Goal: Task Accomplishment & Management: Complete application form

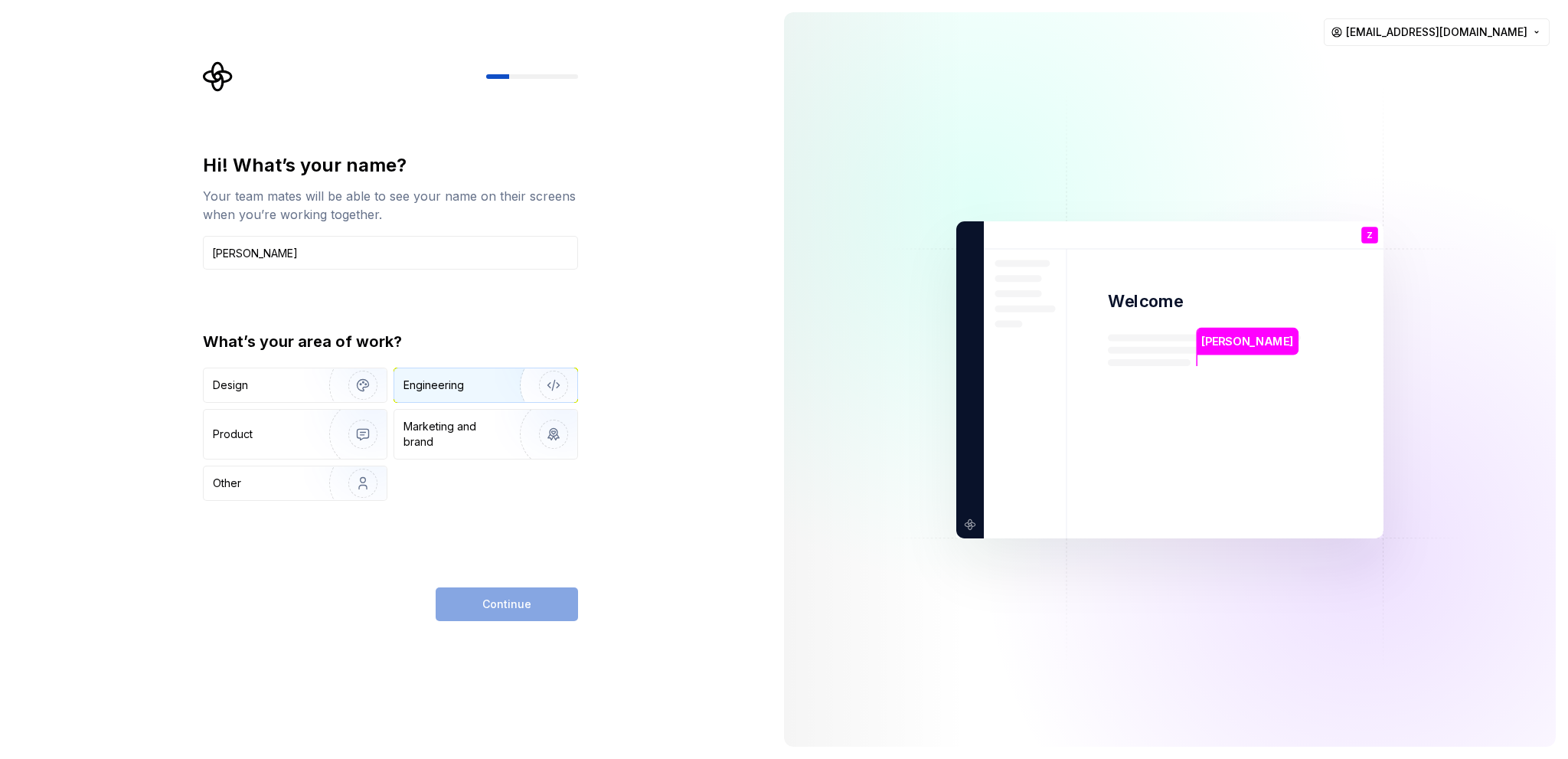
type input "Zhang Le"
click at [475, 393] on div "Engineering" at bounding box center [485, 385] width 183 height 33
click at [552, 611] on button "Continue" at bounding box center [507, 604] width 142 height 33
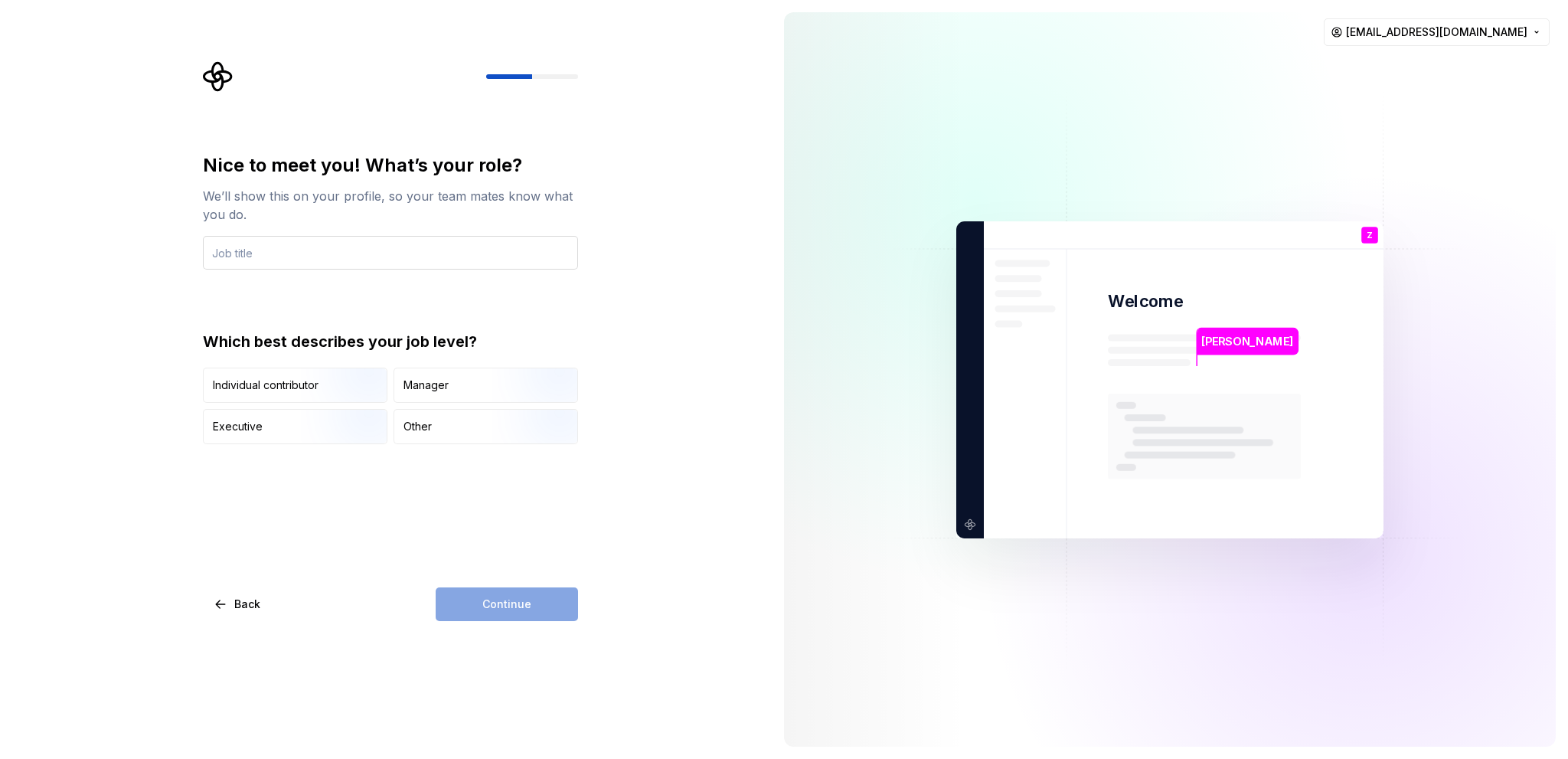
click at [514, 263] on input "text" at bounding box center [390, 253] width 375 height 33
type input "xian"
drag, startPoint x: 455, startPoint y: 250, endPoint x: 192, endPoint y: 235, distance: 263.4
click at [192, 235] on div "Nice to meet you! What’s your role? We’ll show this on your profile, so your te…" at bounding box center [386, 379] width 771 height 759
click at [218, 206] on g at bounding box center [215, 208] width 17 height 17
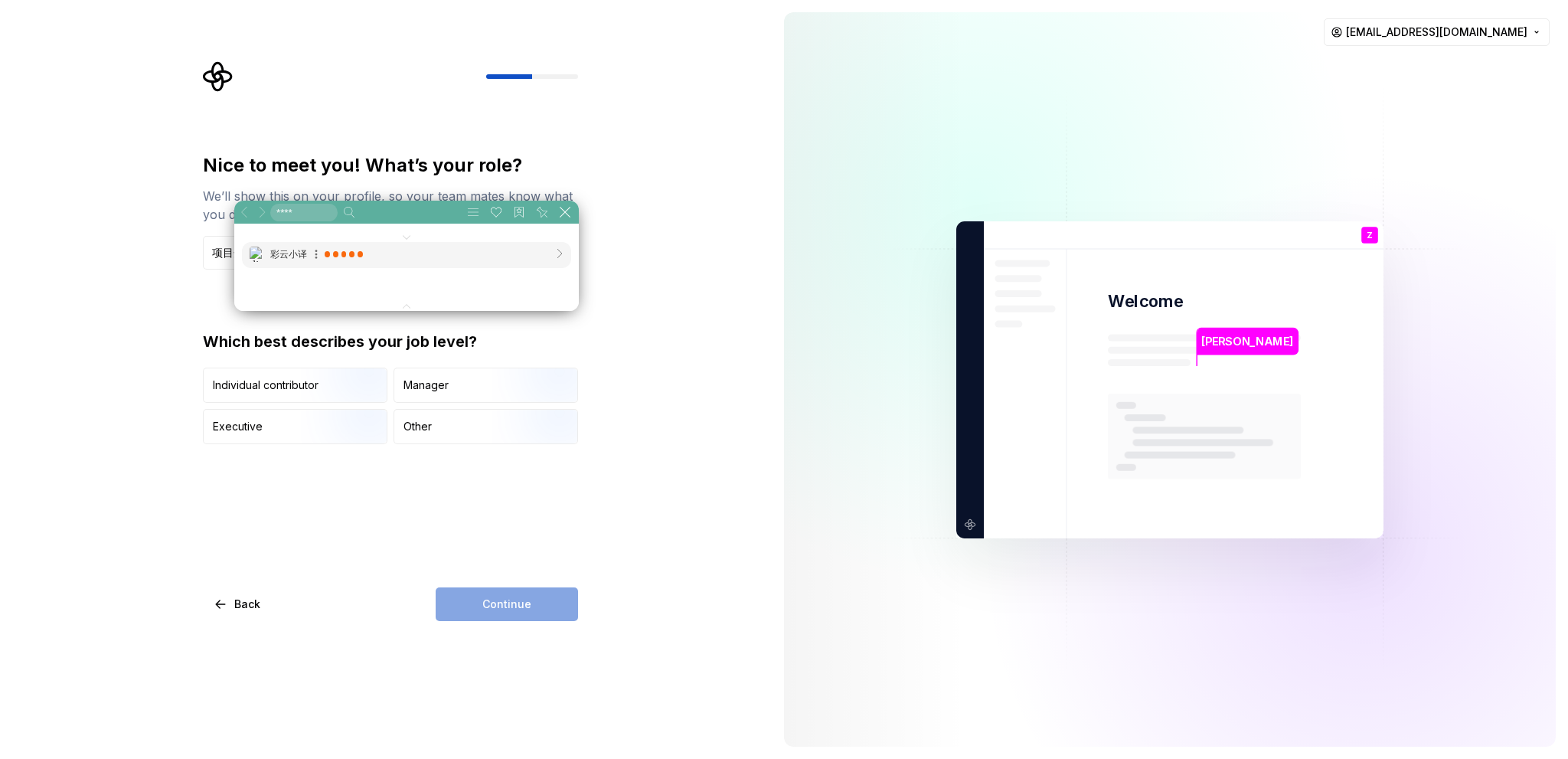
scroll to position [78, 461]
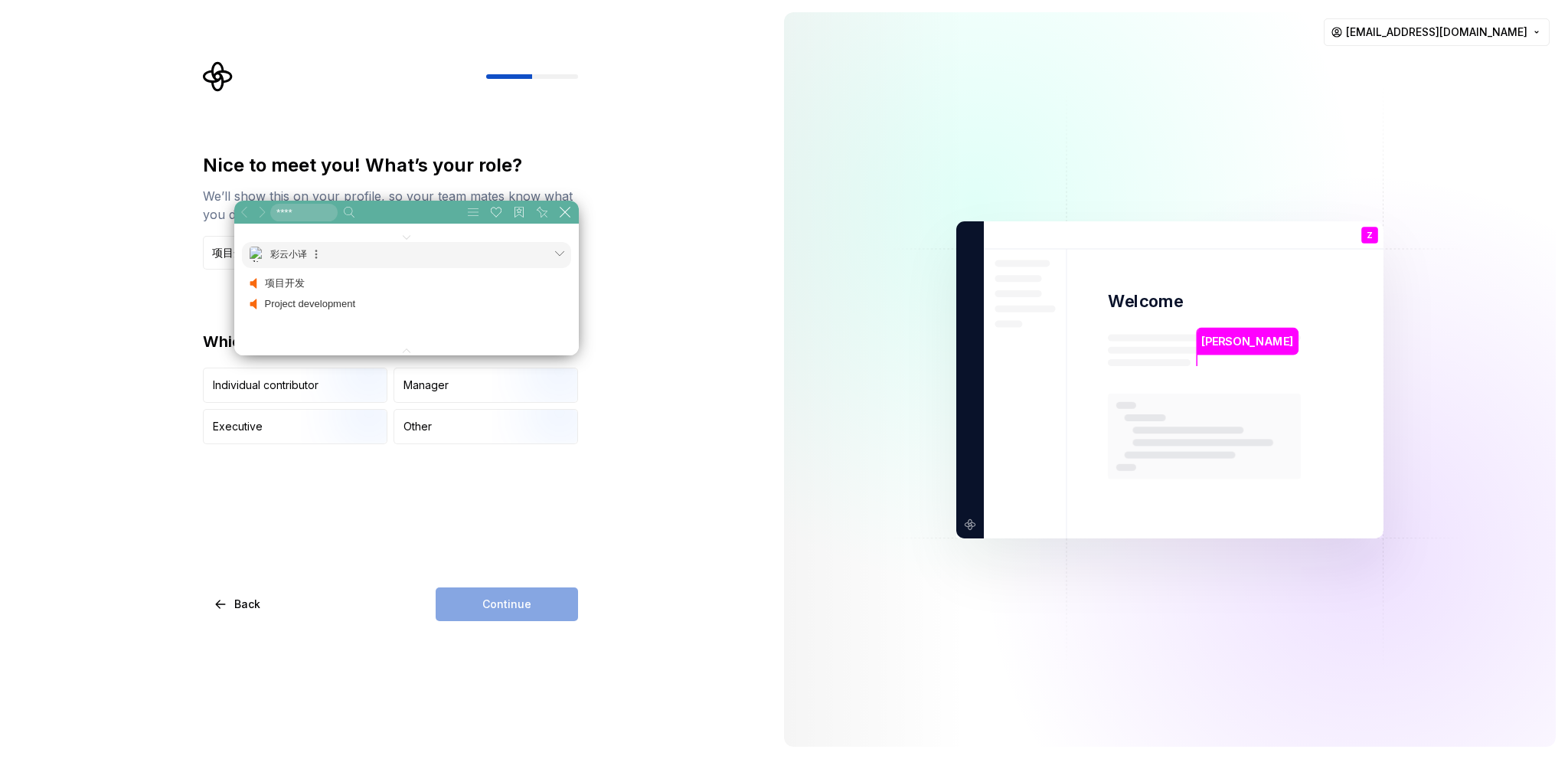
click at [184, 275] on div "Nice to meet you! What’s your role? We’ll show this on your profile, so your te…" at bounding box center [386, 379] width 771 height 759
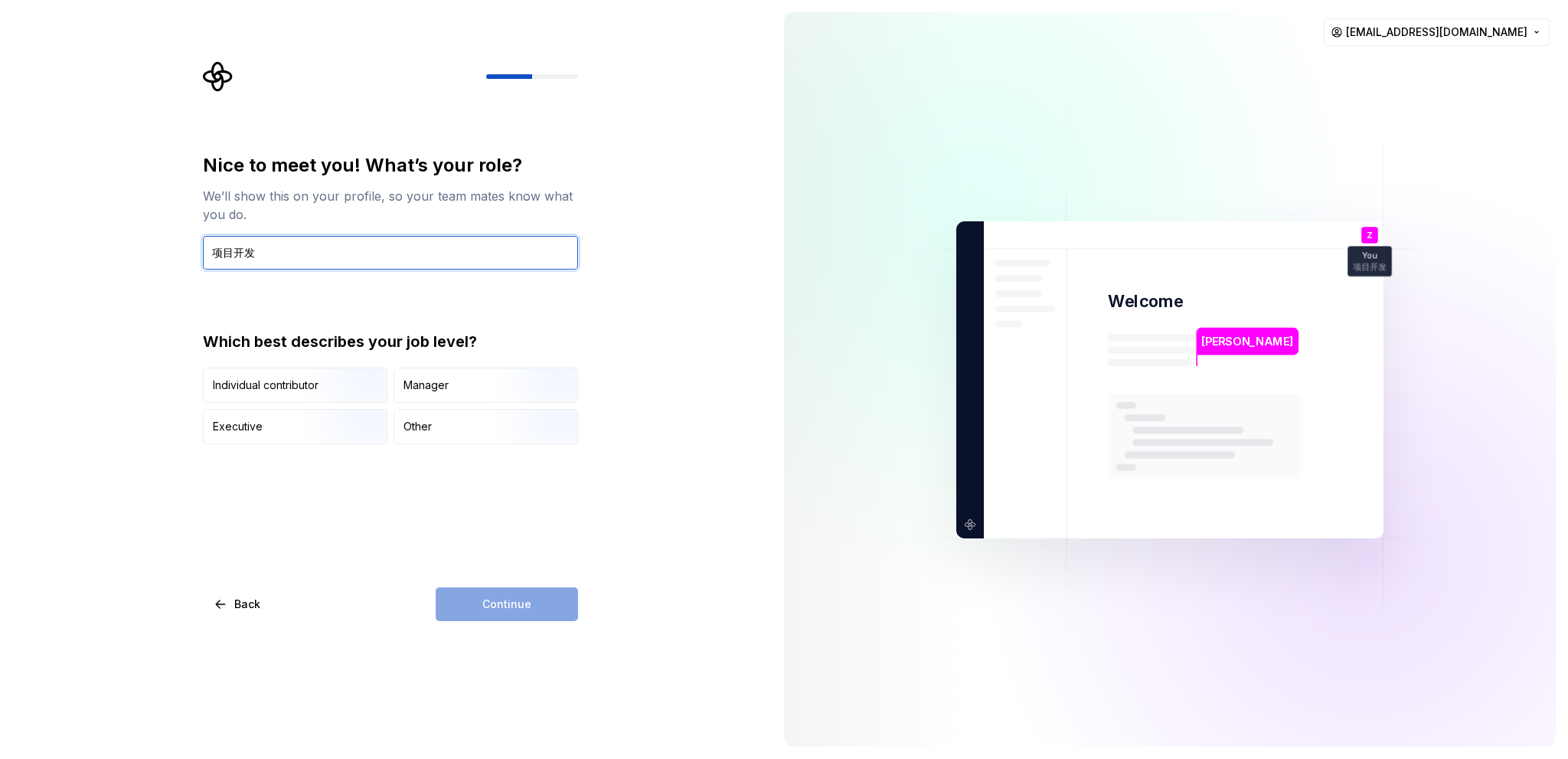
click at [284, 260] on input "项目开发" at bounding box center [390, 253] width 375 height 33
drag, startPoint x: 283, startPoint y: 263, endPoint x: 208, endPoint y: 259, distance: 75.1
click at [208, 259] on input "项目开发人" at bounding box center [390, 253] width 375 height 33
click at [228, 231] on icon at bounding box center [231, 233] width 13 height 13
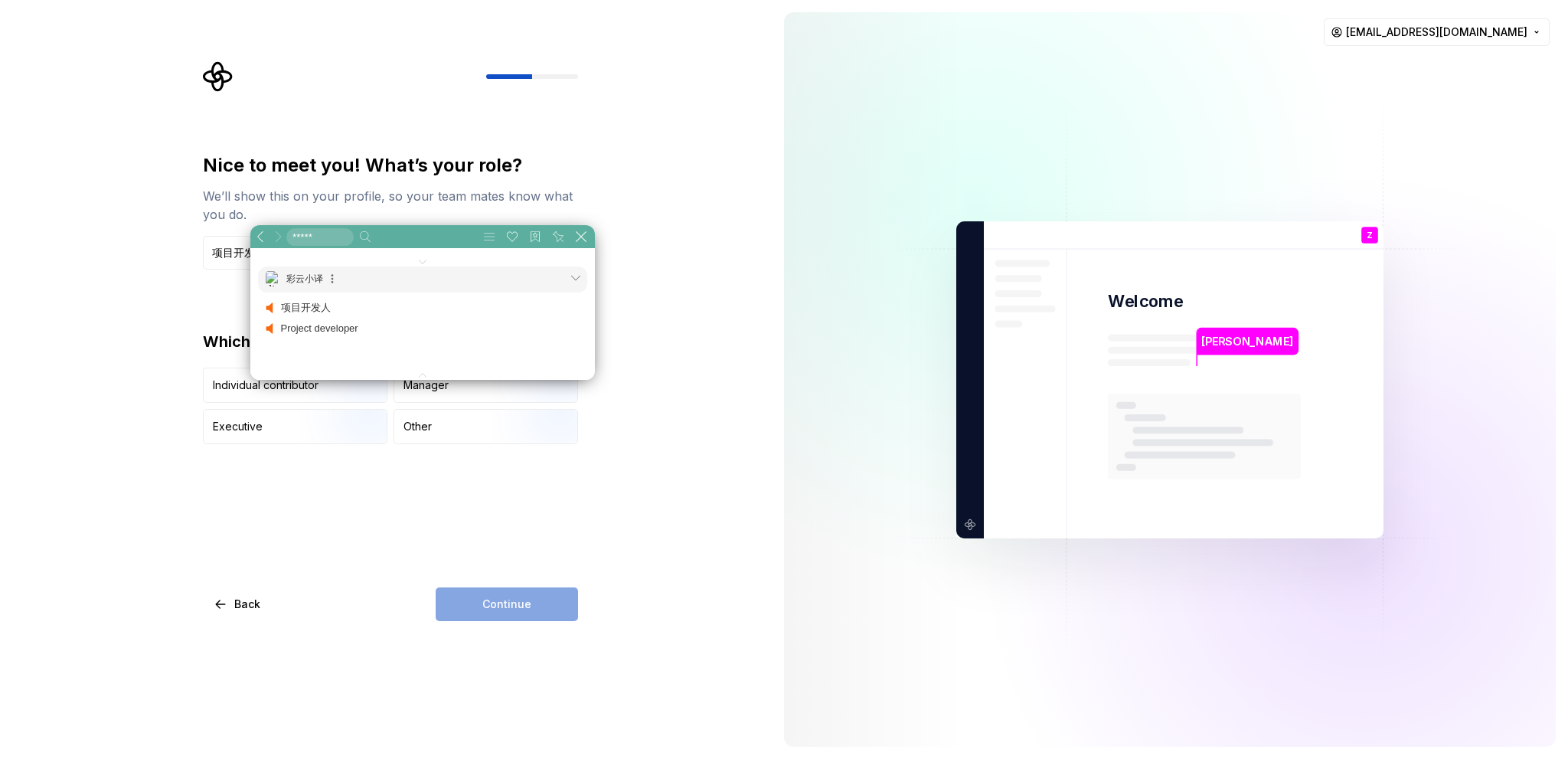
click at [167, 245] on div "Nice to meet you! What’s your role? We’ll show this on your profile, so your te…" at bounding box center [386, 379] width 771 height 759
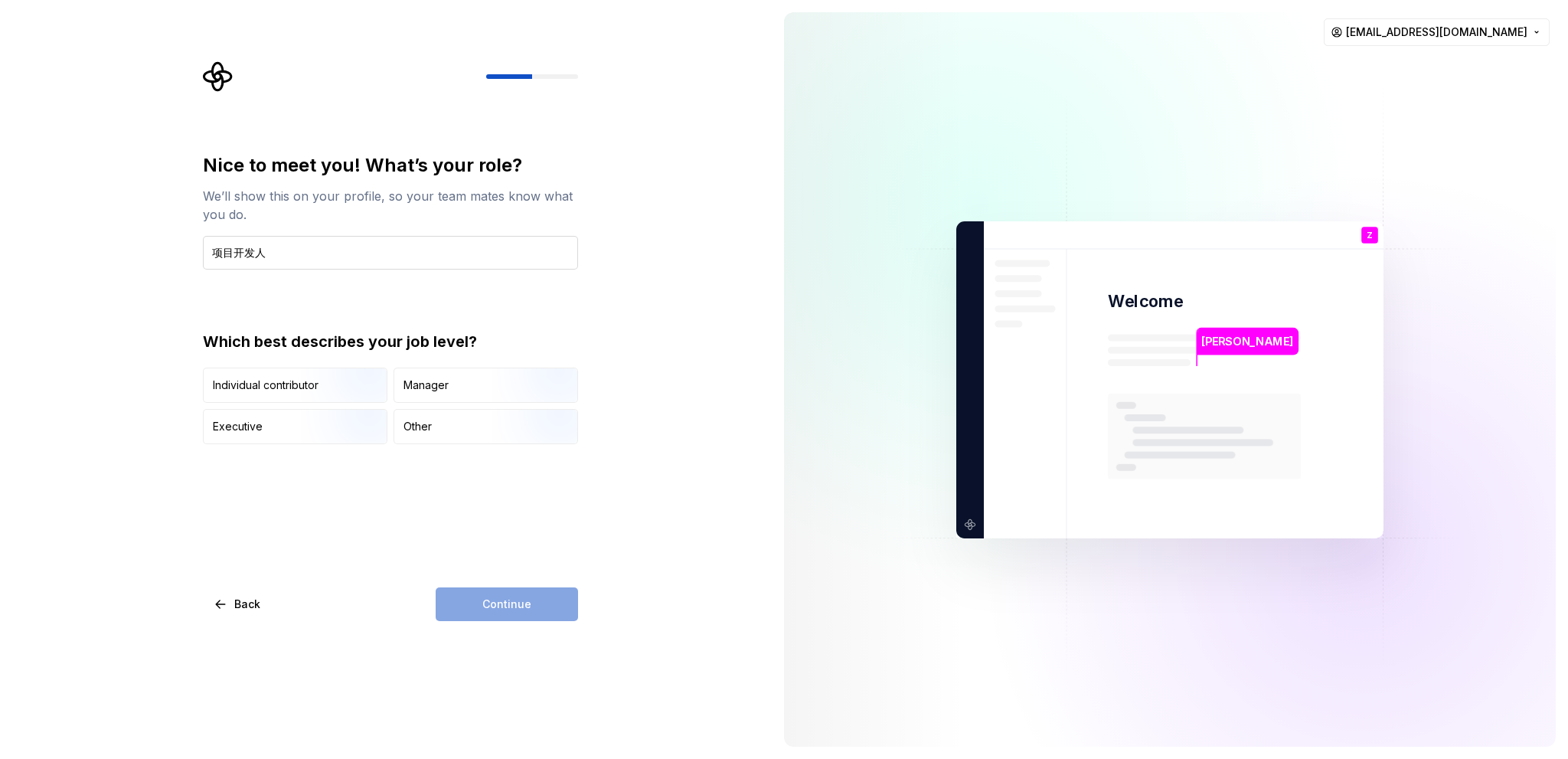
click at [230, 248] on input "项目开发人" at bounding box center [390, 253] width 375 height 33
drag, startPoint x: 269, startPoint y: 251, endPoint x: 171, endPoint y: 257, distance: 98.2
click at [171, 257] on div "Nice to meet you! What’s your role? We’ll show this on your profile, so your te…" at bounding box center [386, 379] width 771 height 759
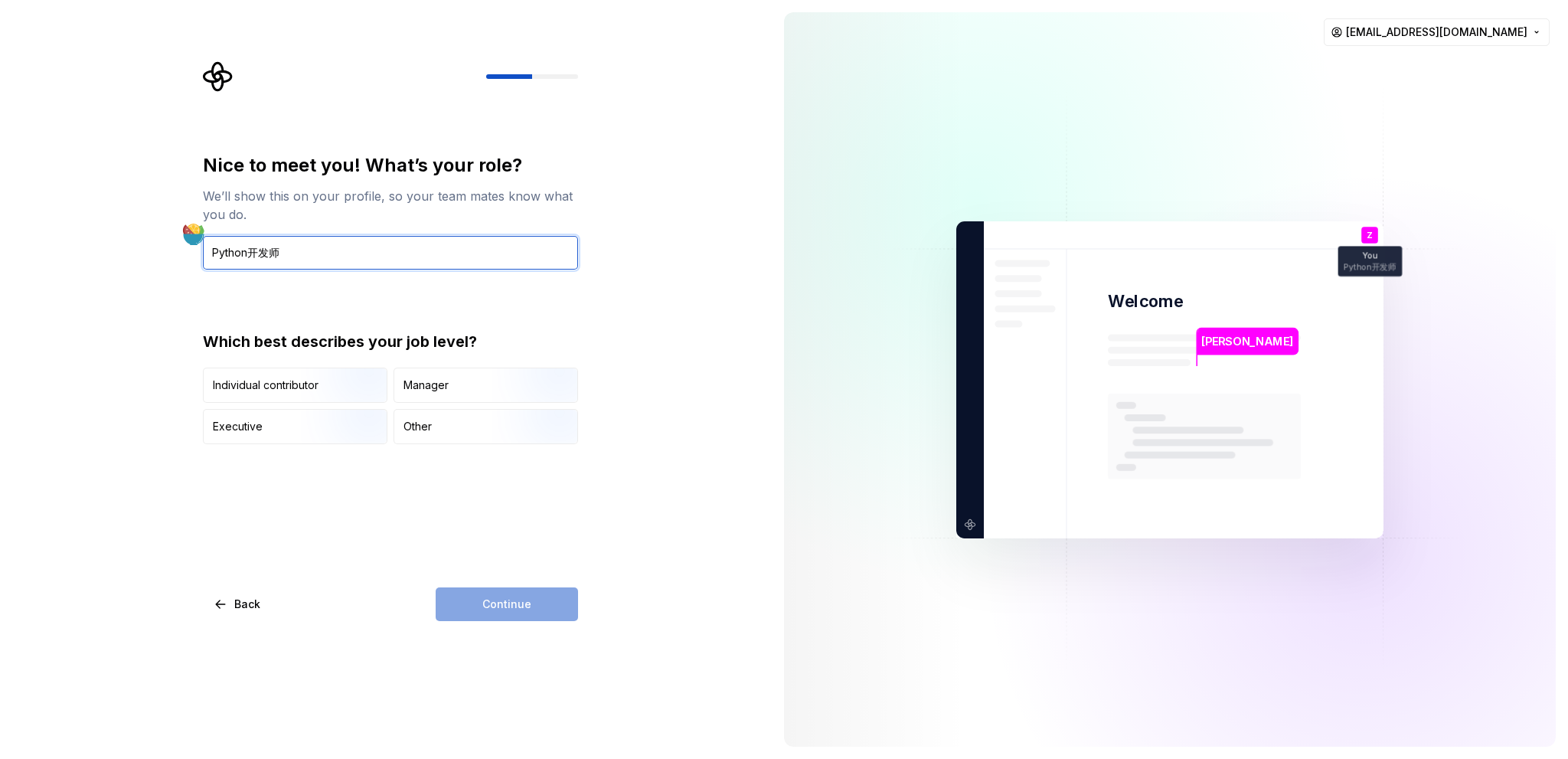
drag, startPoint x: 294, startPoint y: 258, endPoint x: 205, endPoint y: 254, distance: 89.1
click at [205, 254] on input "Python开发师" at bounding box center [390, 253] width 375 height 33
click at [230, 226] on icon at bounding box center [228, 227] width 13 height 13
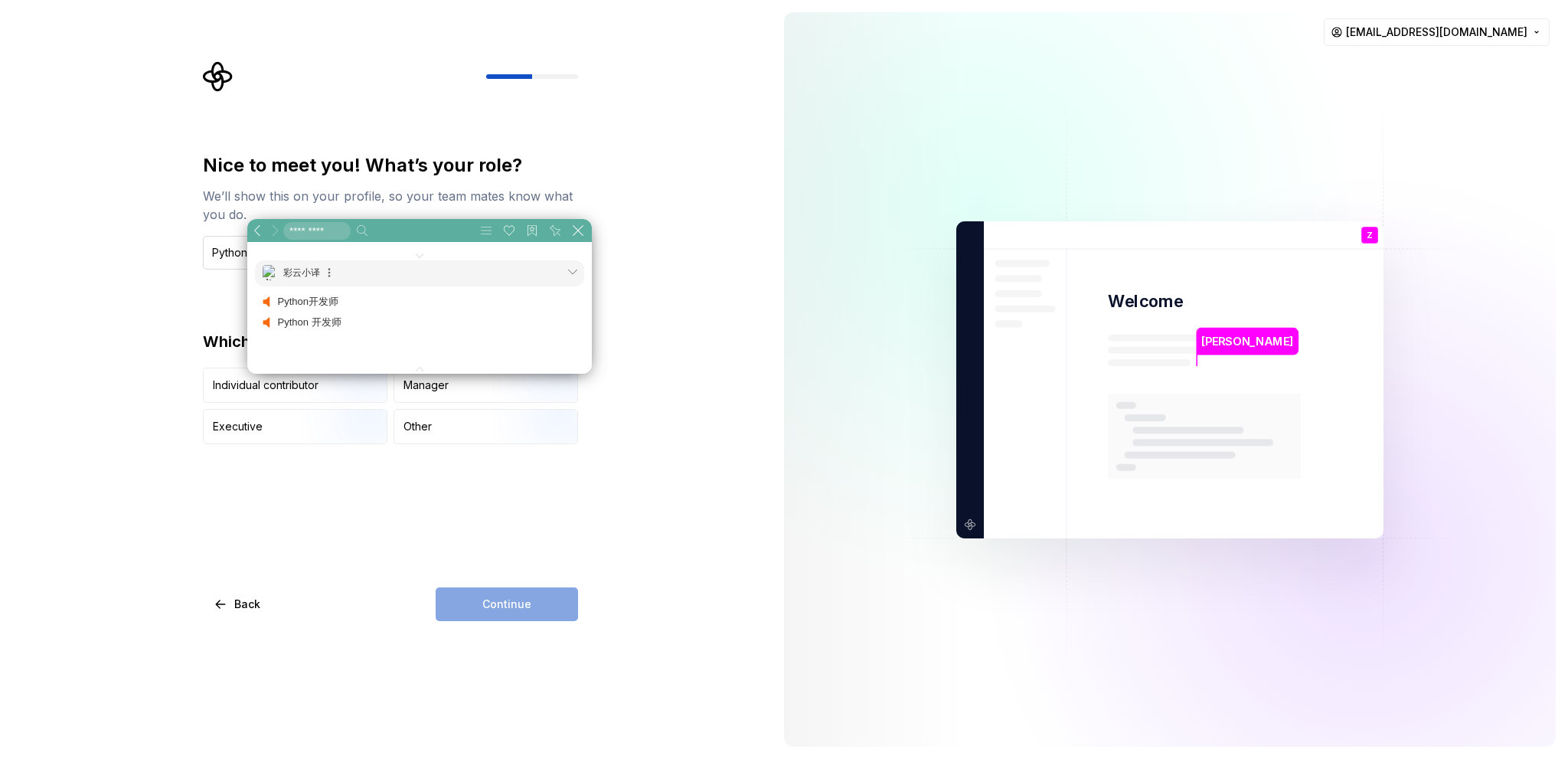
click at [237, 249] on input "Python开发师" at bounding box center [390, 253] width 375 height 33
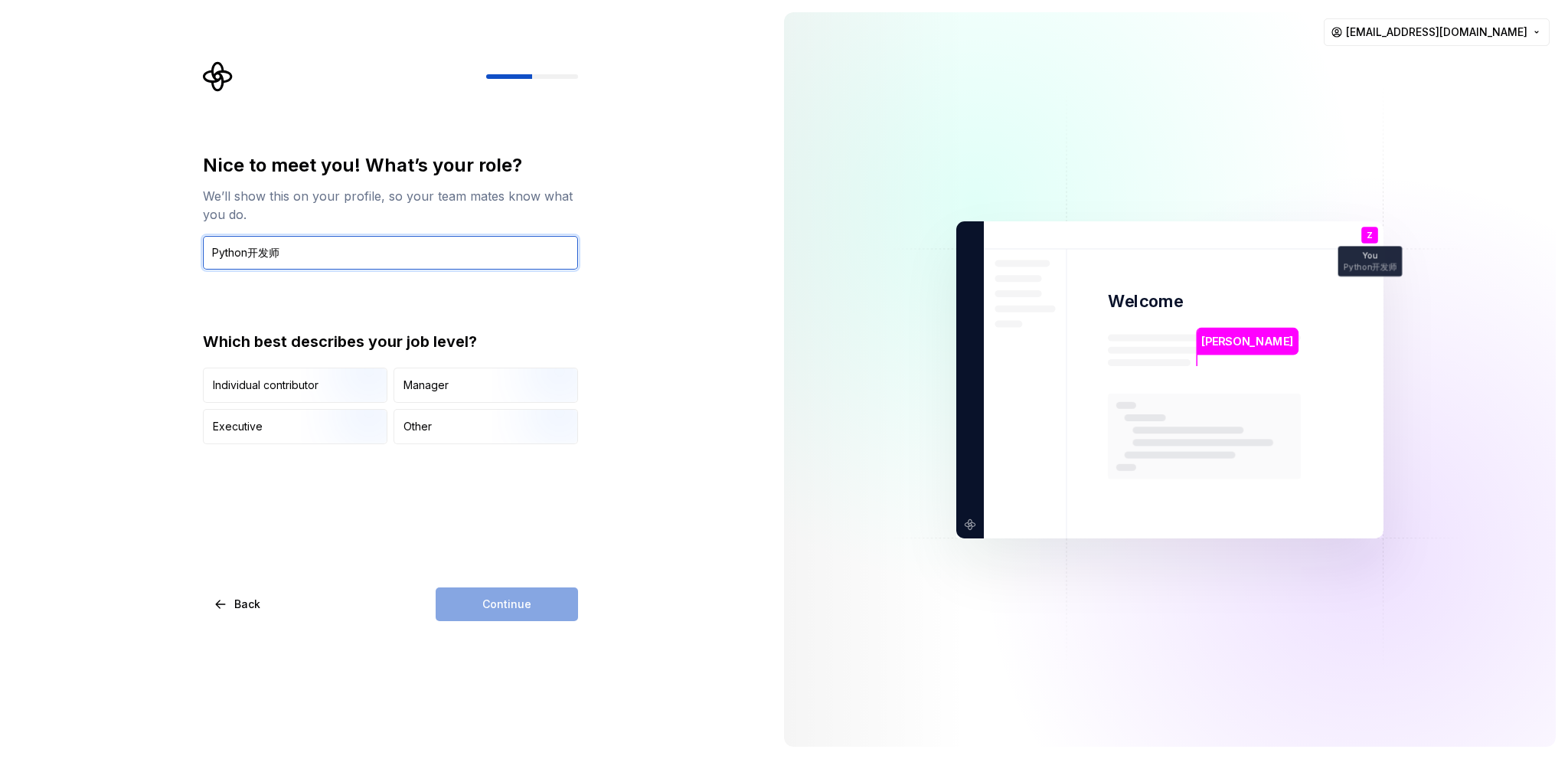
drag, startPoint x: 245, startPoint y: 253, endPoint x: 303, endPoint y: 254, distance: 58.0
click at [303, 254] on input "Python开发师" at bounding box center [390, 253] width 375 height 33
click at [329, 232] on icon at bounding box center [326, 235] width 22 height 11
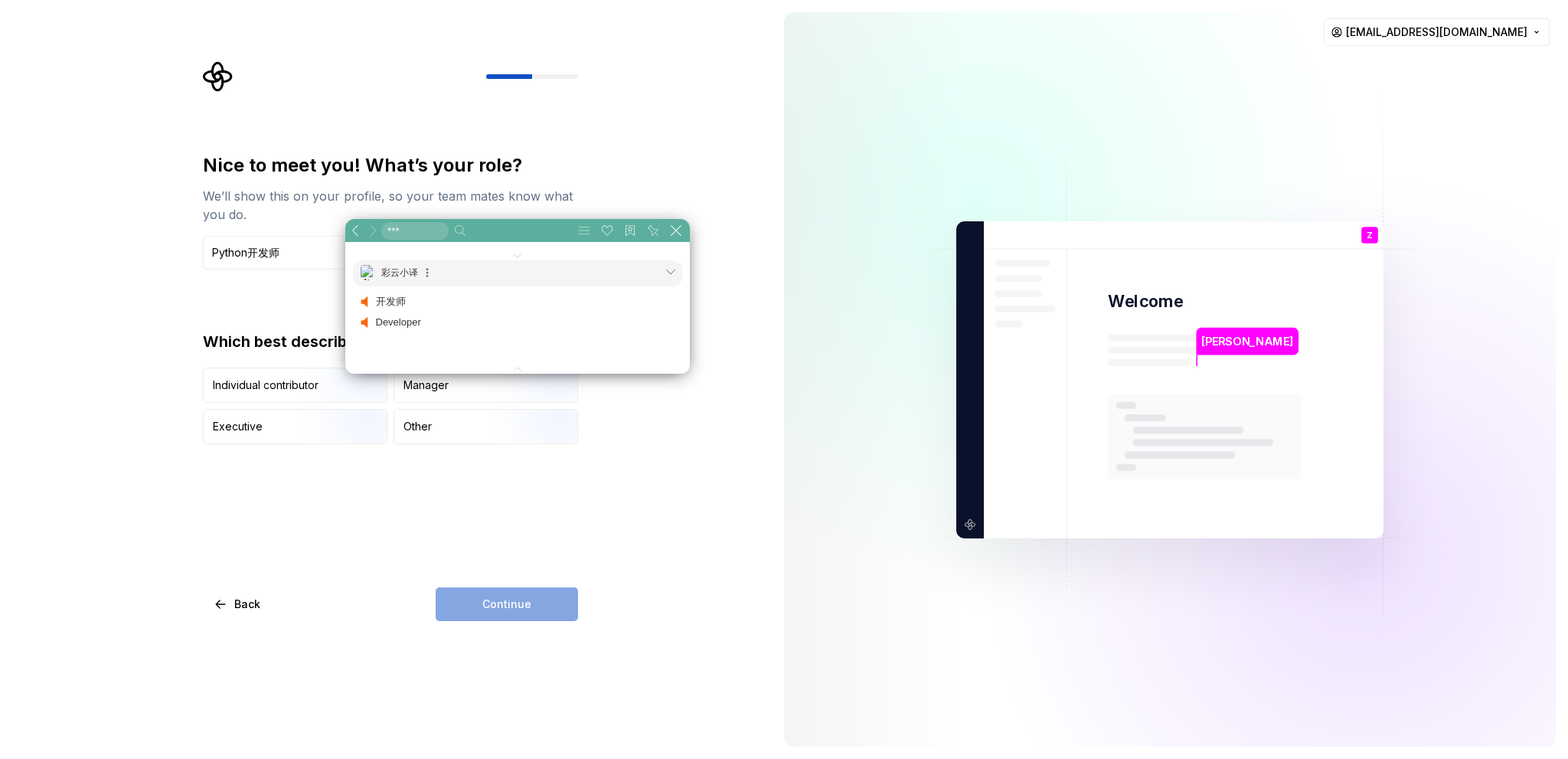
drag, startPoint x: 377, startPoint y: 319, endPoint x: 418, endPoint y: 321, distance: 41.0
click at [418, 321] on p "Developer" at bounding box center [525, 322] width 300 height 16
click at [428, 321] on p "Developer" at bounding box center [525, 322] width 300 height 16
click at [254, 259] on input "Python开发师" at bounding box center [390, 253] width 375 height 33
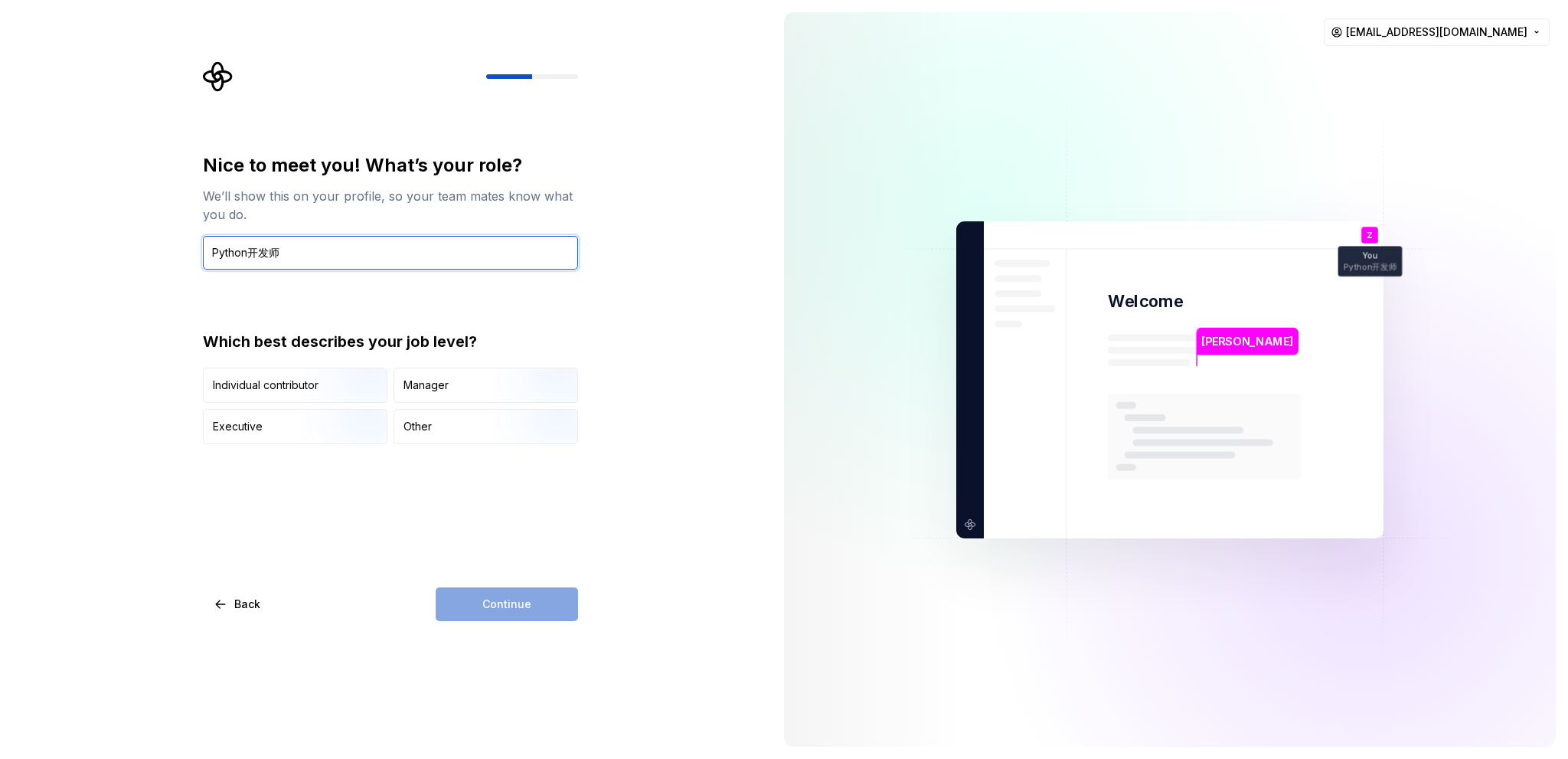
drag, startPoint x: 248, startPoint y: 254, endPoint x: 347, endPoint y: 256, distance: 99.0
click at [347, 256] on input "Python开发师" at bounding box center [390, 253] width 375 height 33
paste input "Developer"
type input "Python Developer"
click at [117, 346] on div "Nice to meet you! What’s your role? We’ll show this on your profile, so your te…" at bounding box center [386, 379] width 771 height 759
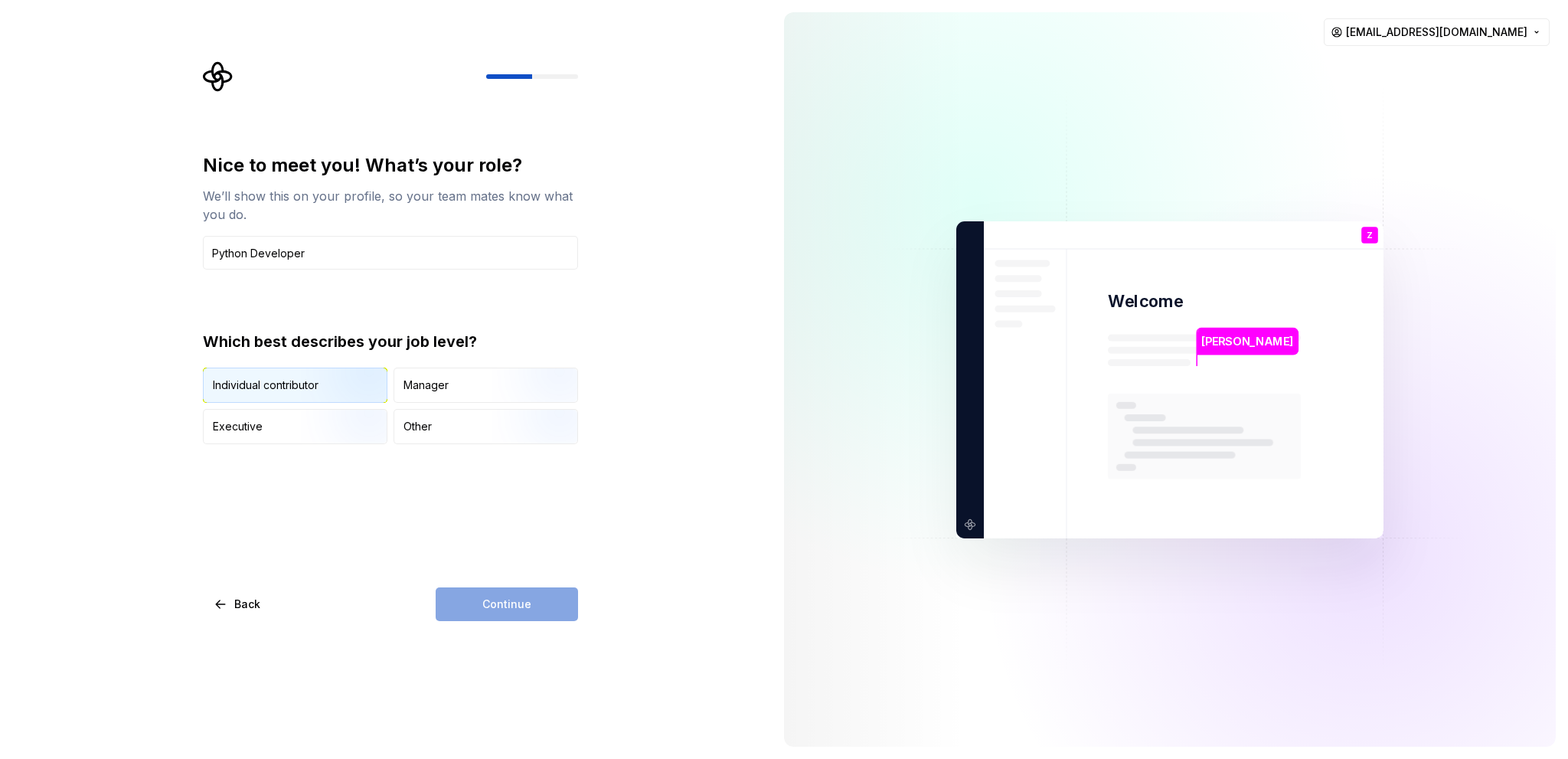
click at [279, 391] on div "Individual contributor" at bounding box center [265, 385] width 105 height 15
click at [504, 613] on button "Continue" at bounding box center [507, 604] width 142 height 33
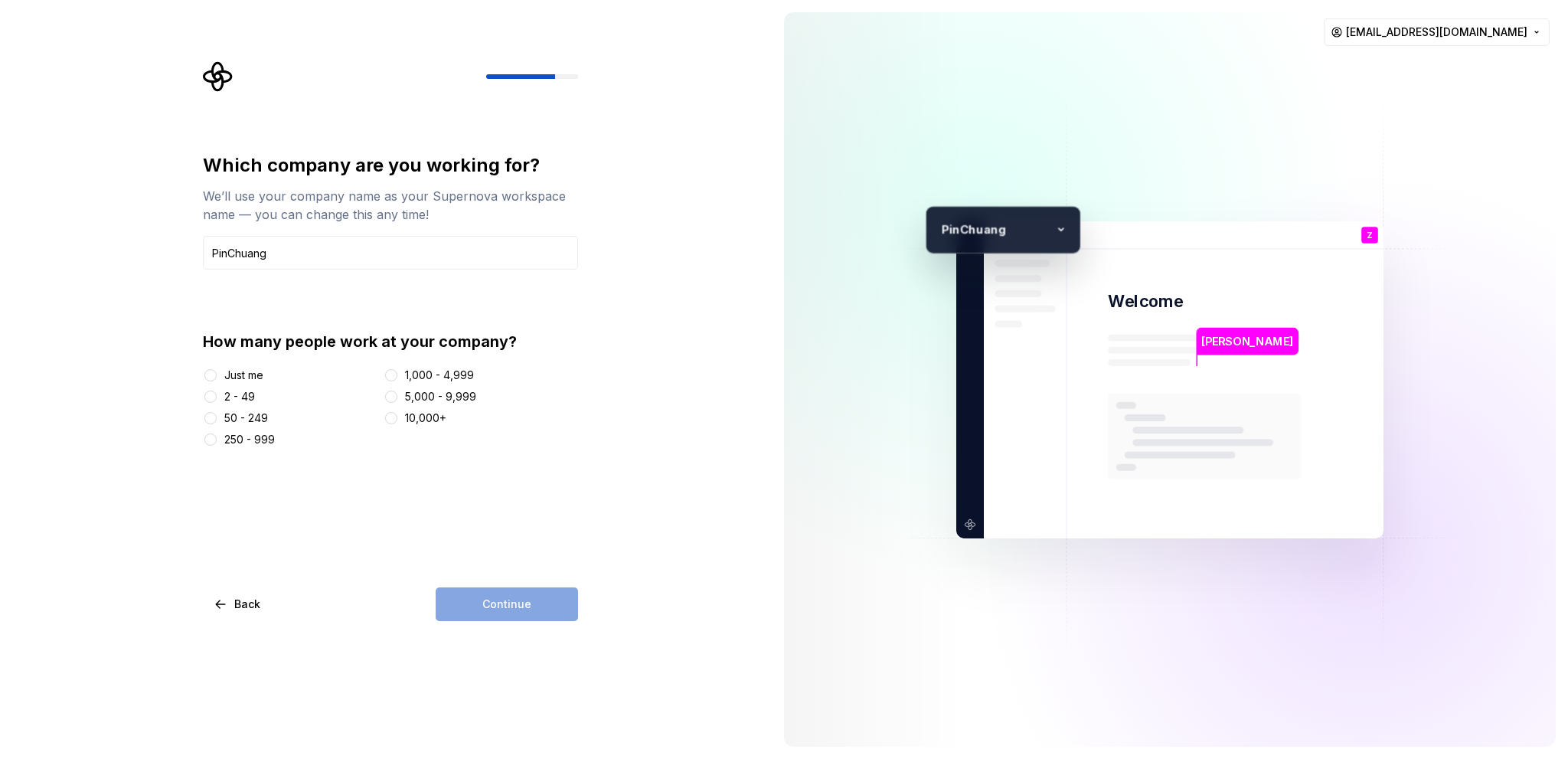
type input "PinChuang"
drag, startPoint x: 192, startPoint y: 321, endPoint x: 184, endPoint y: 319, distance: 8.2
click at [192, 321] on div "Which company are you working for? We’ll use your company name as your Supernov…" at bounding box center [386, 379] width 771 height 759
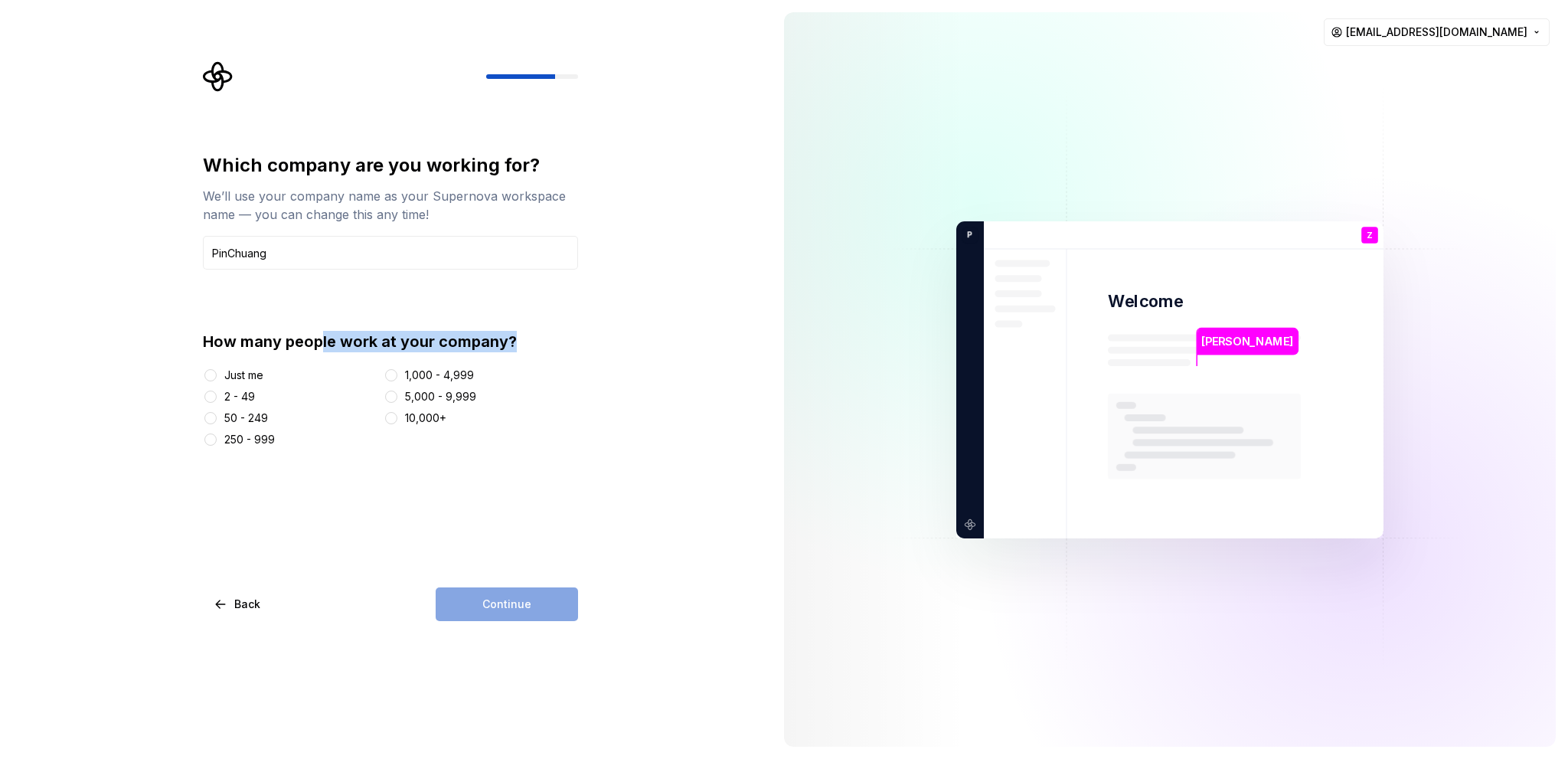
drag, startPoint x: 320, startPoint y: 338, endPoint x: 531, endPoint y: 345, distance: 211.1
click at [530, 345] on div "How many people work at your company?" at bounding box center [390, 341] width 375 height 22
click at [536, 347] on div "How many people work at your company?" at bounding box center [390, 341] width 375 height 22
click at [242, 397] on div "2 - 49" at bounding box center [239, 397] width 31 height 15
click at [217, 397] on button "2 - 49" at bounding box center [210, 397] width 13 height 13
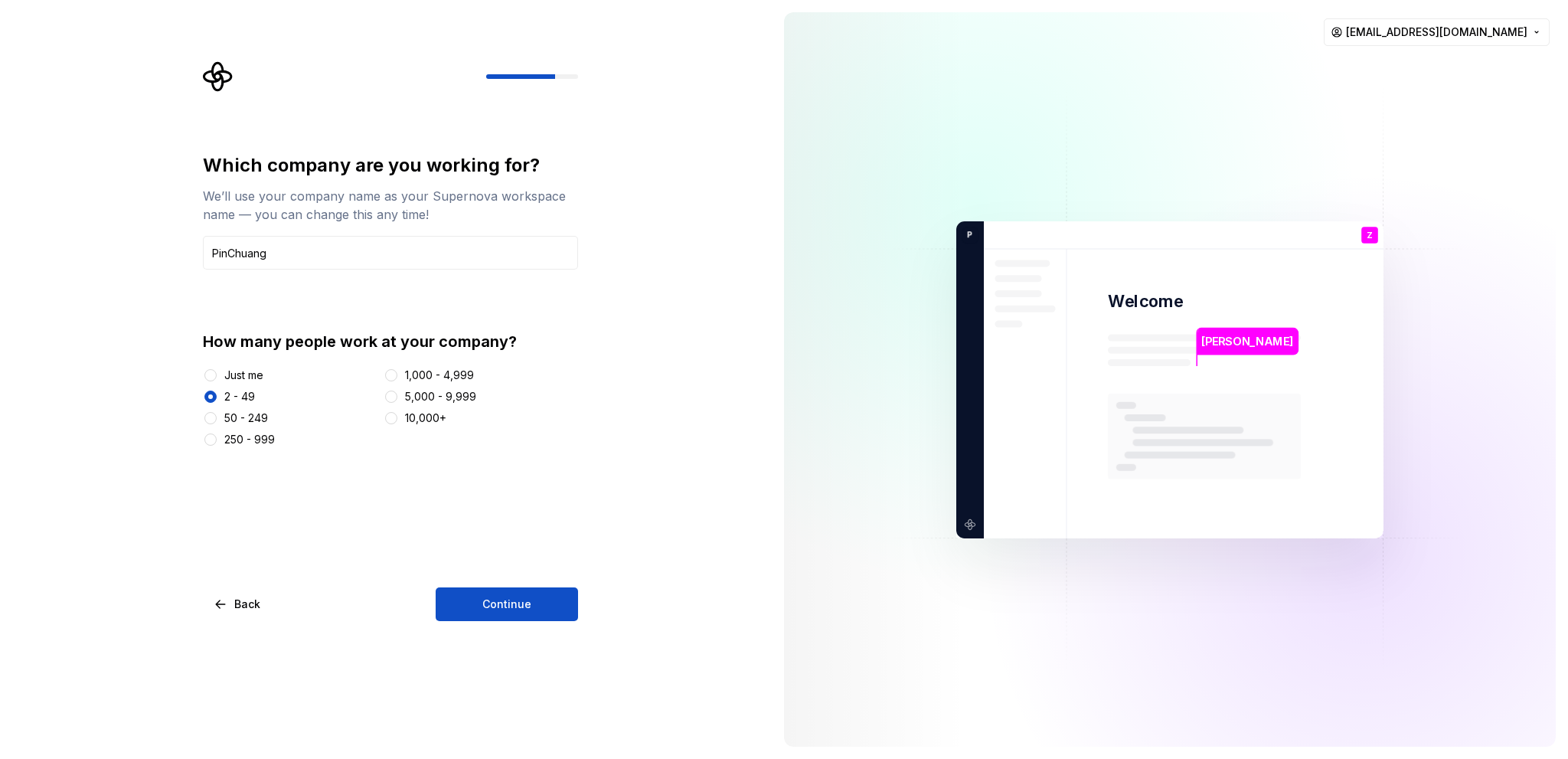
click at [258, 417] on div "50 - 249" at bounding box center [246, 418] width 44 height 15
click at [217, 417] on button "50 - 249" at bounding box center [210, 418] width 13 height 13
click at [253, 406] on div "Just me 2 - 49 50 - 249 250 - 999 1,000 - 4,999 5,000 - 9,999 10,000+" at bounding box center [390, 407] width 375 height 79
click at [244, 394] on div "2 - 49" at bounding box center [239, 397] width 31 height 15
click at [217, 394] on button "2 - 49" at bounding box center [210, 397] width 13 height 13
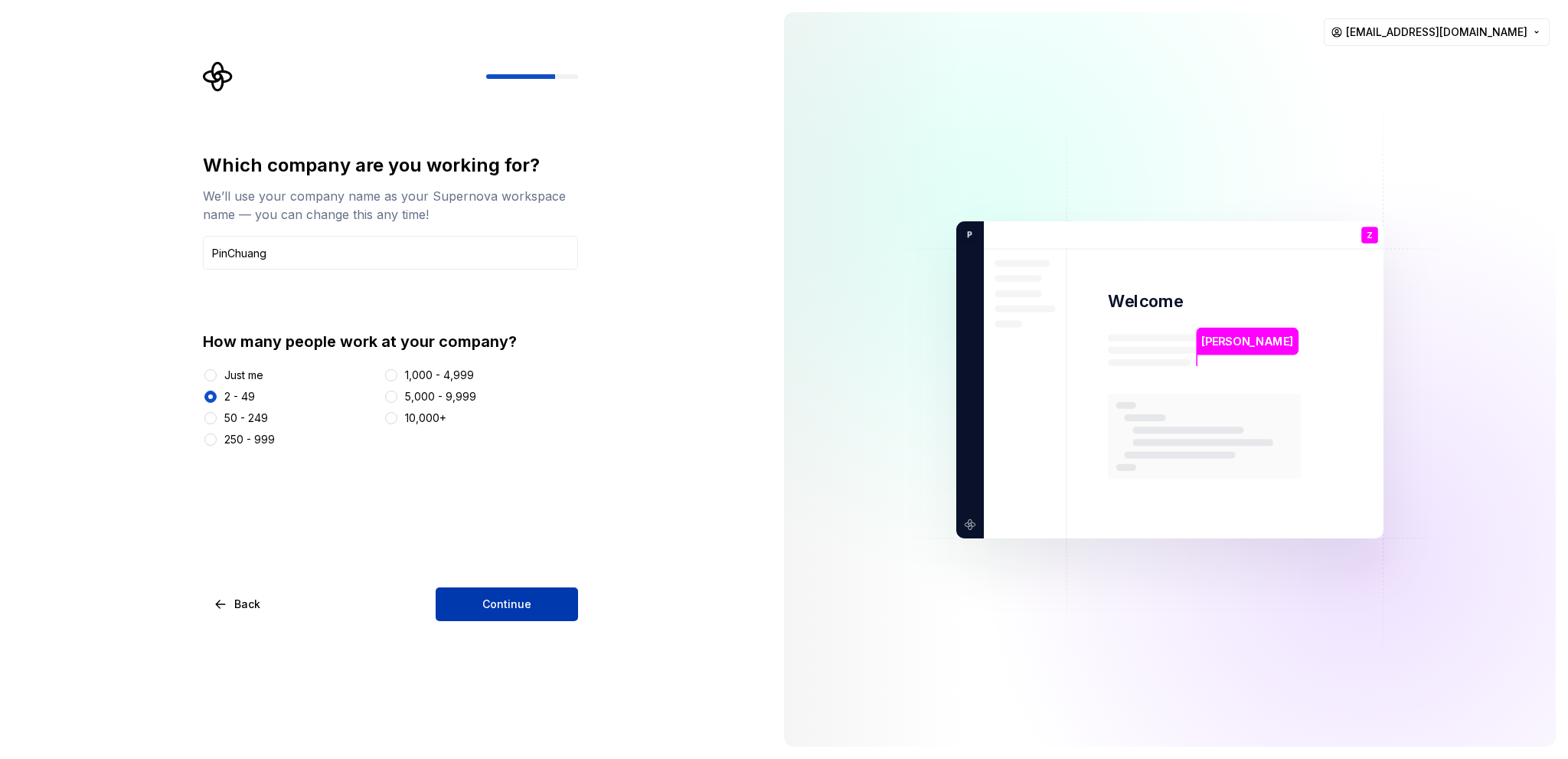
click at [483, 615] on button "Continue" at bounding box center [507, 604] width 142 height 33
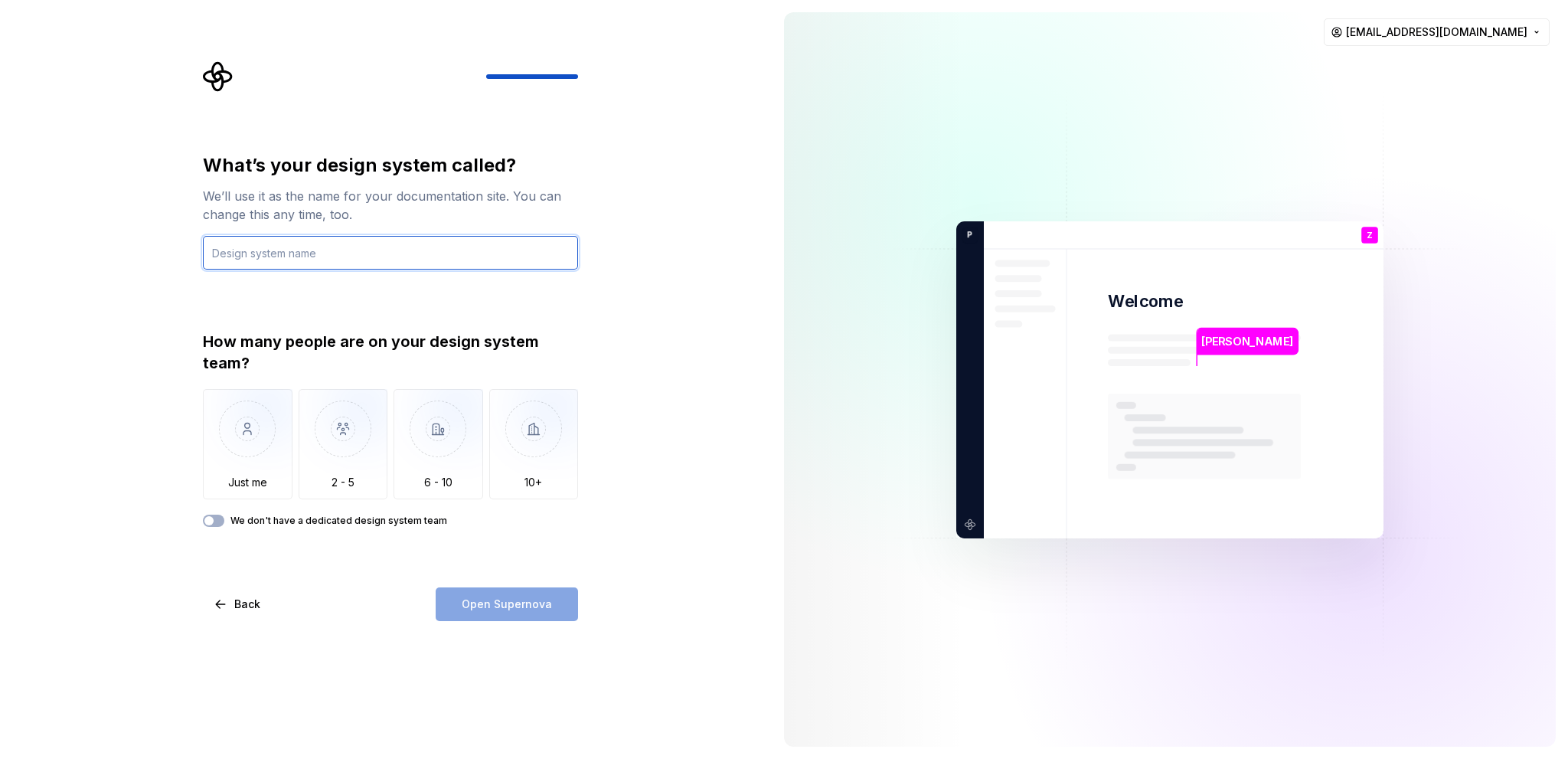
type input "t"
drag, startPoint x: 332, startPoint y: 248, endPoint x: 140, endPoint y: 250, distance: 192.0
click at [140, 250] on div "What’s your design system called? We’ll use it as the name for your documentati…" at bounding box center [386, 379] width 771 height 759
type input "通用上架系统"
click at [162, 231] on icon at bounding box center [162, 233] width 22 height 11
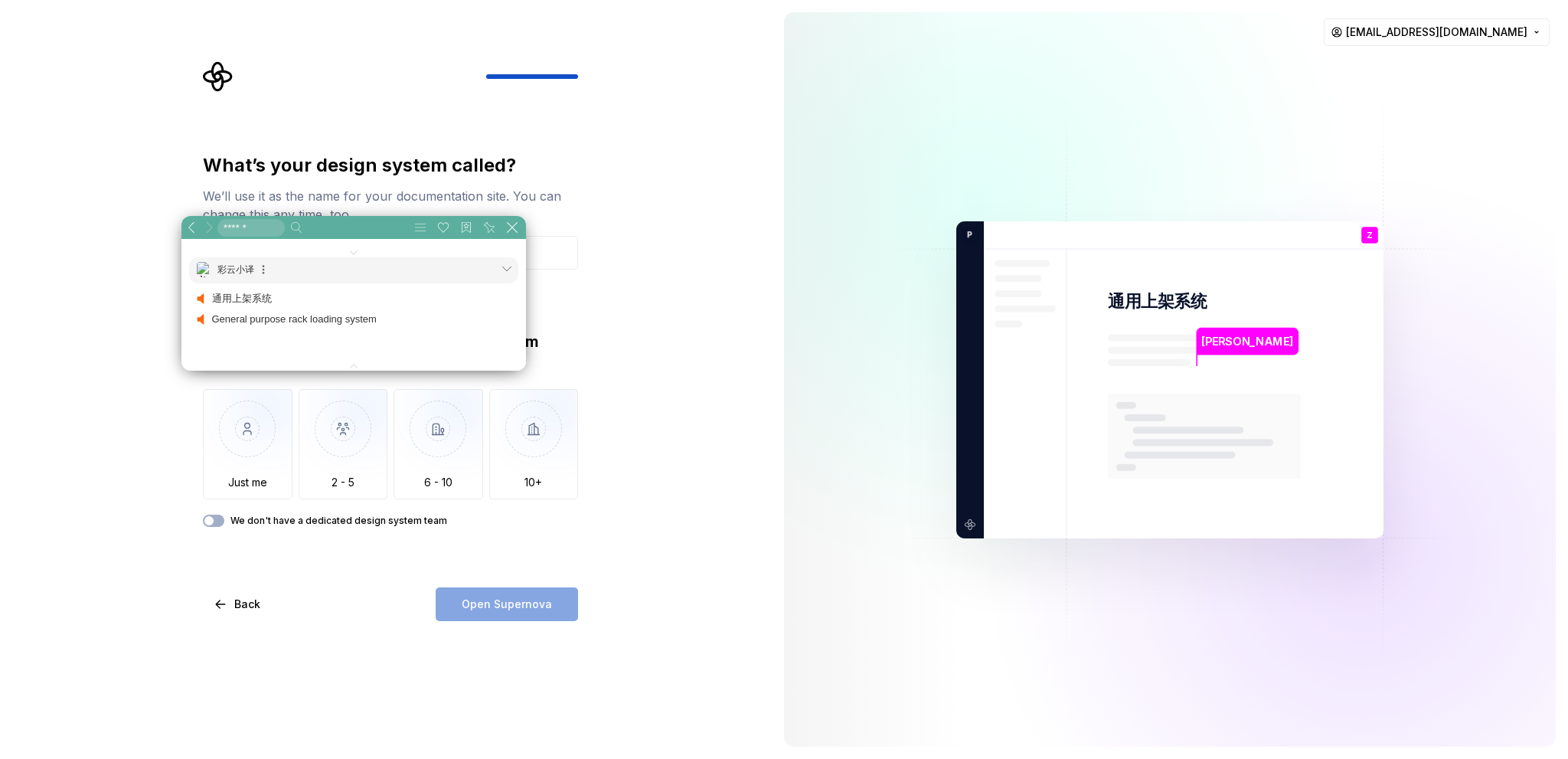
click at [120, 311] on div "What’s your design system called? We’ll use it as the name for your documentati…" at bounding box center [386, 379] width 771 height 759
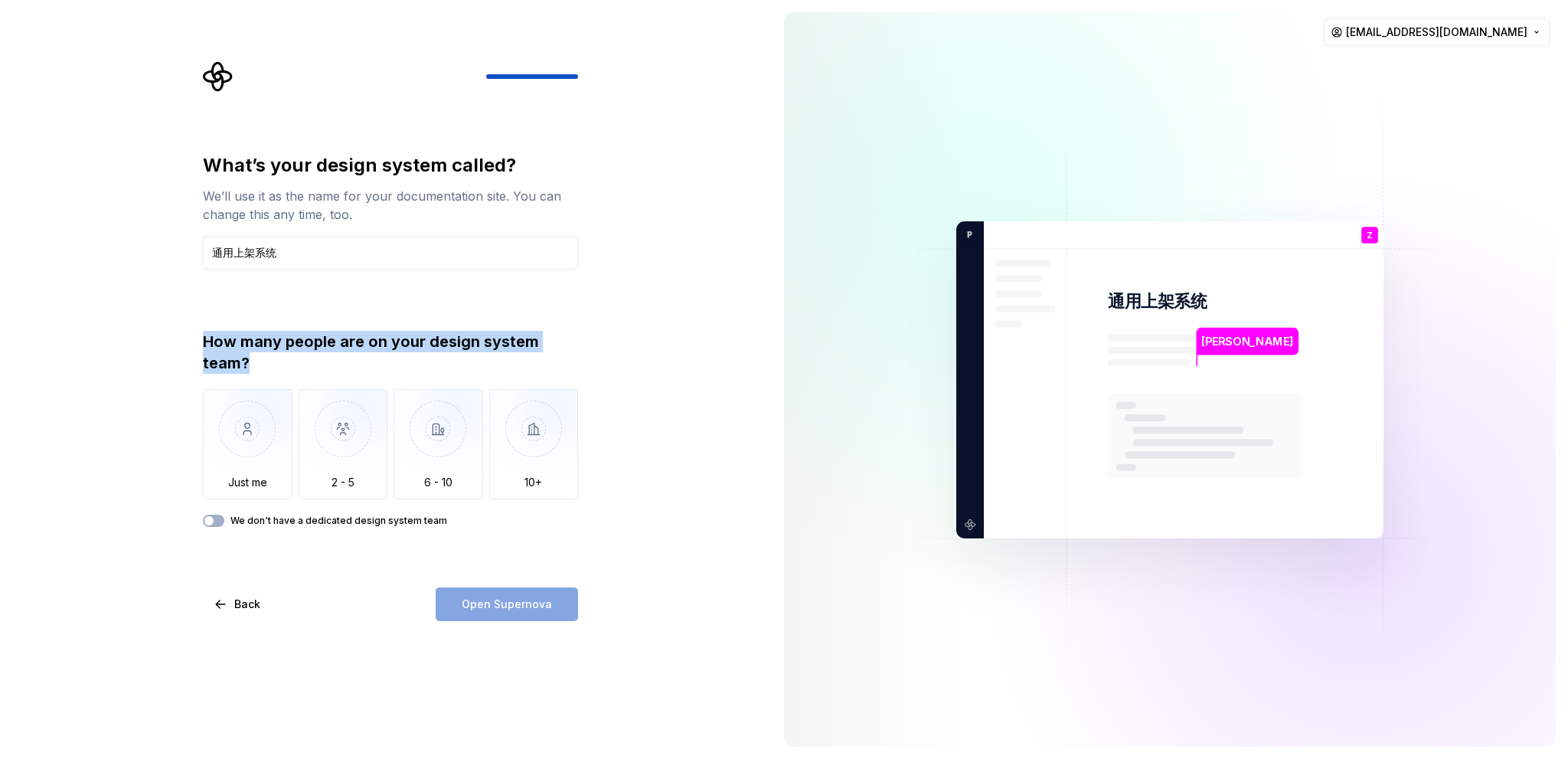
drag, startPoint x: 206, startPoint y: 339, endPoint x: 248, endPoint y: 368, distance: 51.0
click at [248, 368] on div "How many people are on your design system team?" at bounding box center [390, 351] width 375 height 43
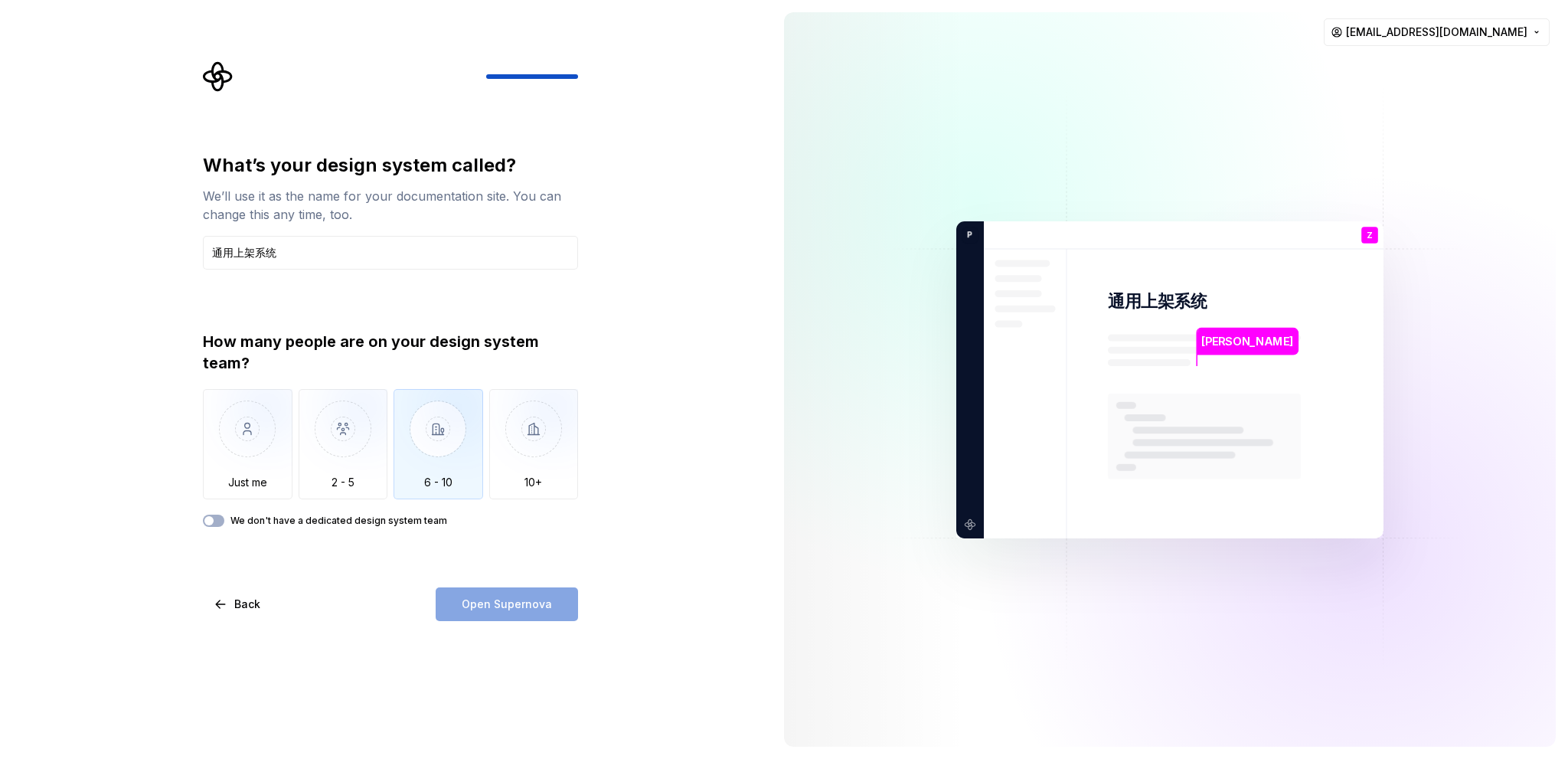
click at [418, 449] on img "button" at bounding box center [438, 440] width 90 height 103
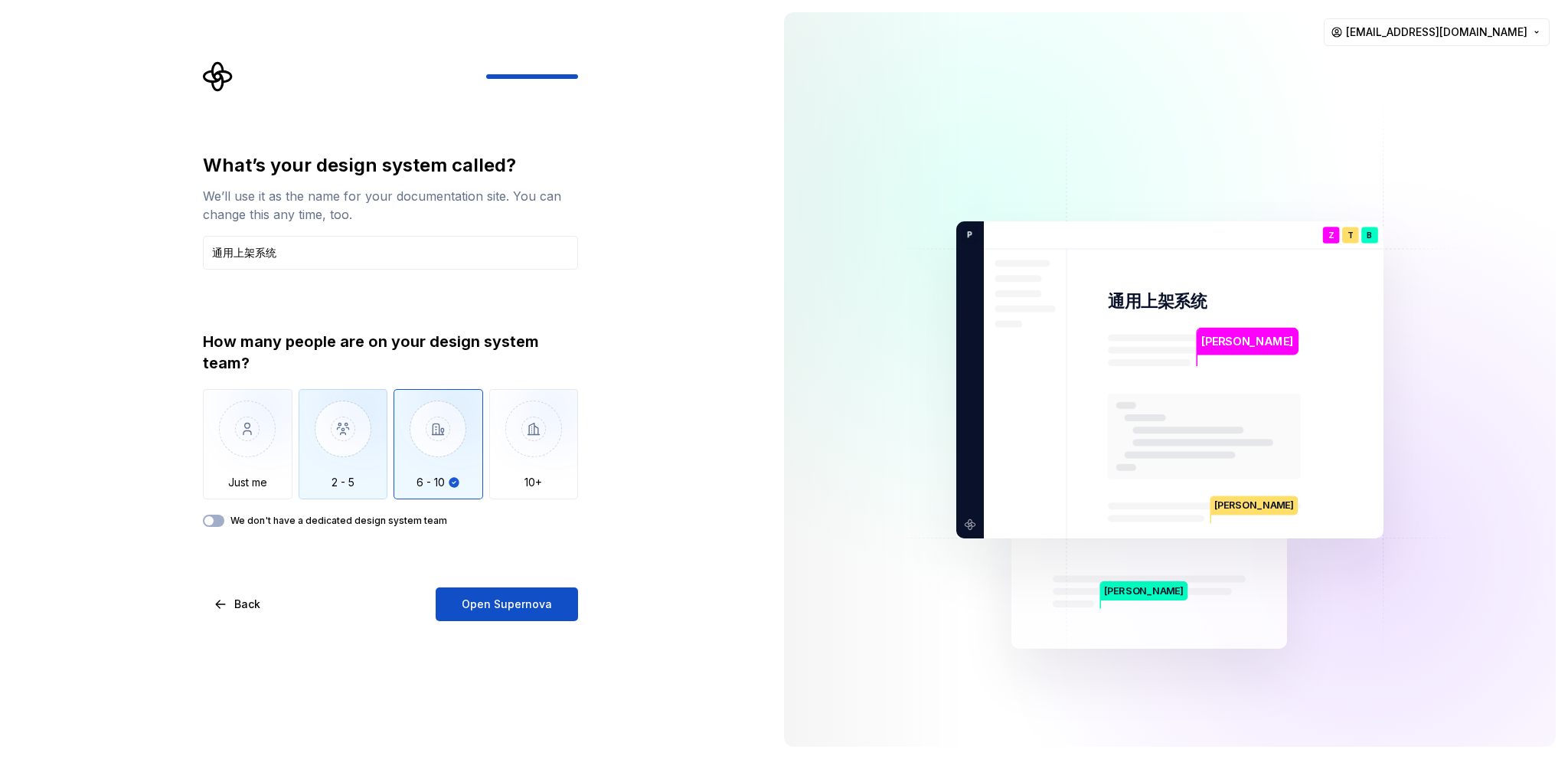
click at [372, 484] on img "button" at bounding box center [343, 440] width 90 height 103
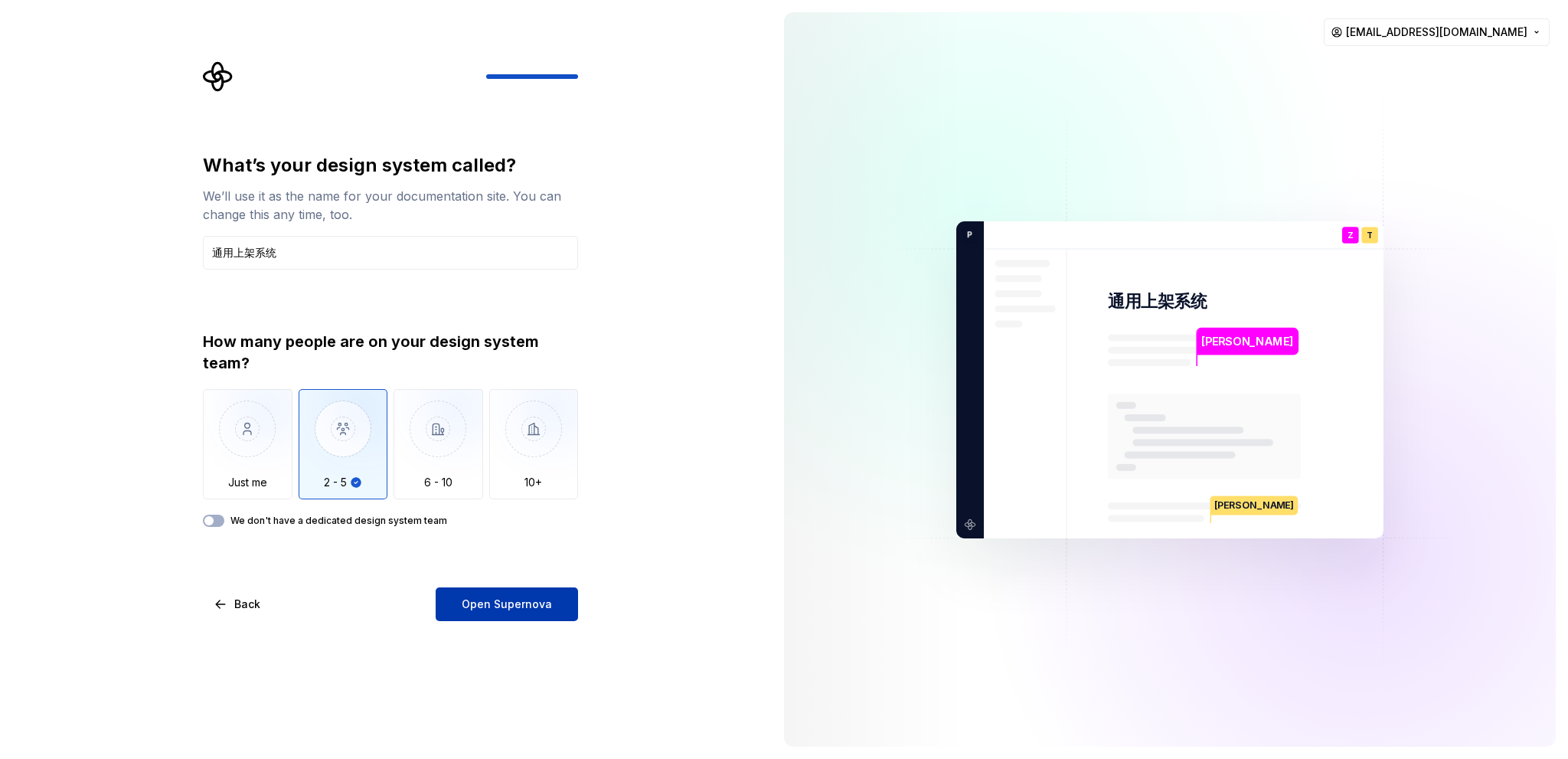
click at [464, 593] on button "Open Supernova" at bounding box center [507, 604] width 142 height 33
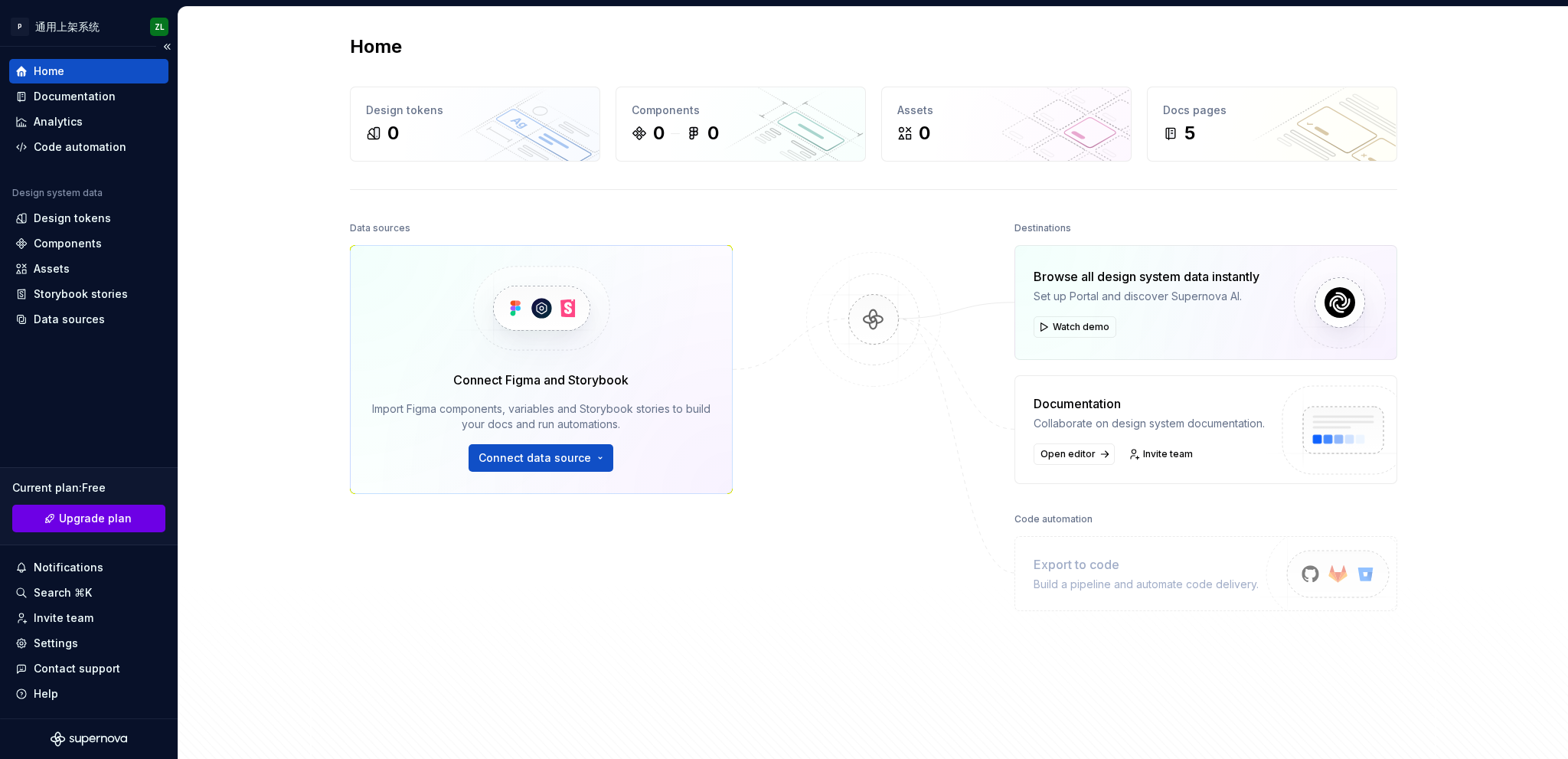
click at [95, 518] on span "Upgrade plan" at bounding box center [95, 518] width 73 height 15
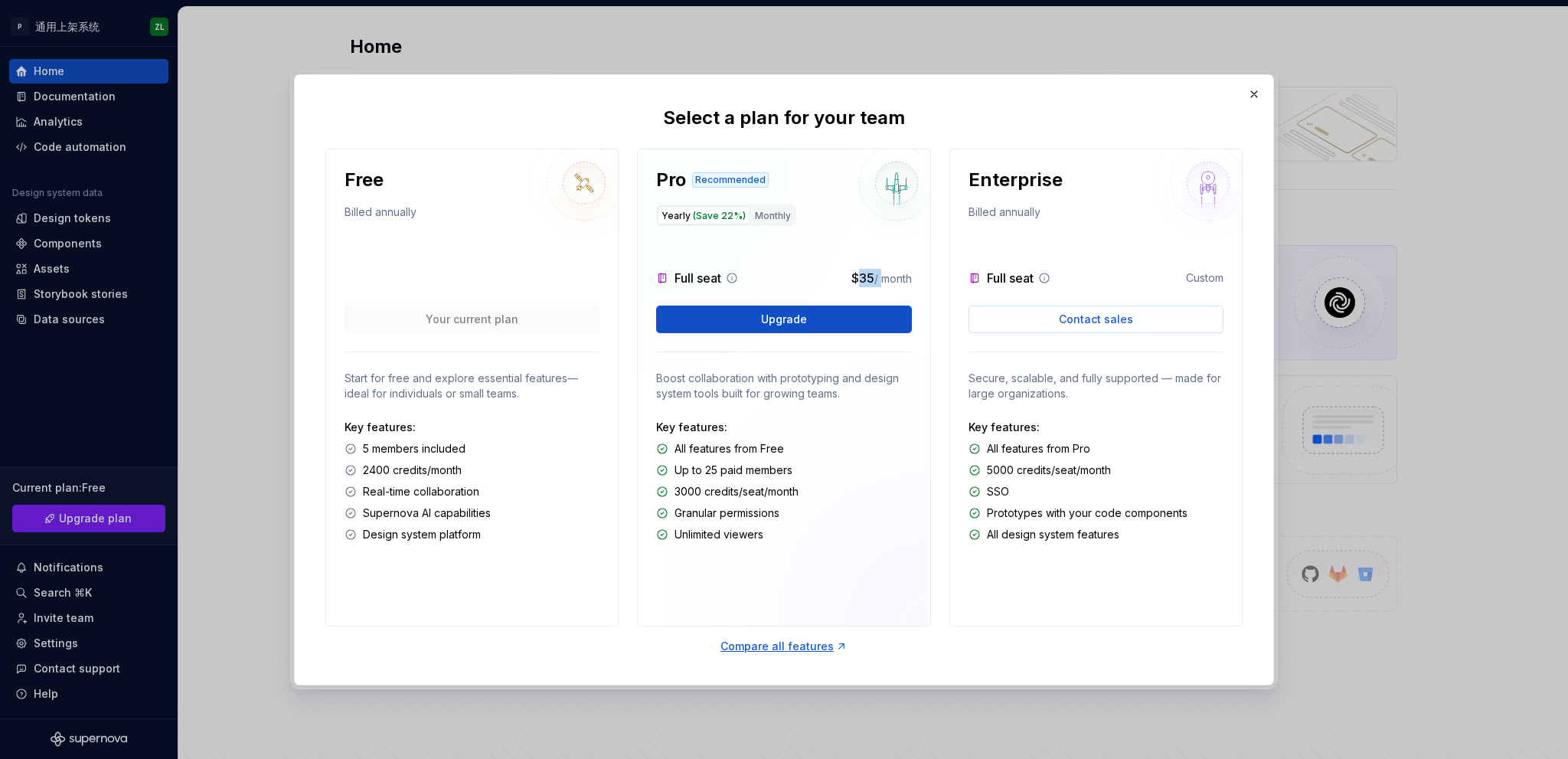
drag, startPoint x: 858, startPoint y: 279, endPoint x: 877, endPoint y: 283, distance: 19.4
click at [877, 280] on p "$35 / month" at bounding box center [882, 278] width 60 height 18
click at [877, 285] on p "$35 / month" at bounding box center [882, 278] width 60 height 18
click at [876, 294] on div "Pro Recommended Yearly (Save 22%) Monthly Full seat $35 / month Upgrade Boost c…" at bounding box center [783, 387] width 293 height 478
click at [770, 213] on button "Monthly" at bounding box center [773, 215] width 44 height 18
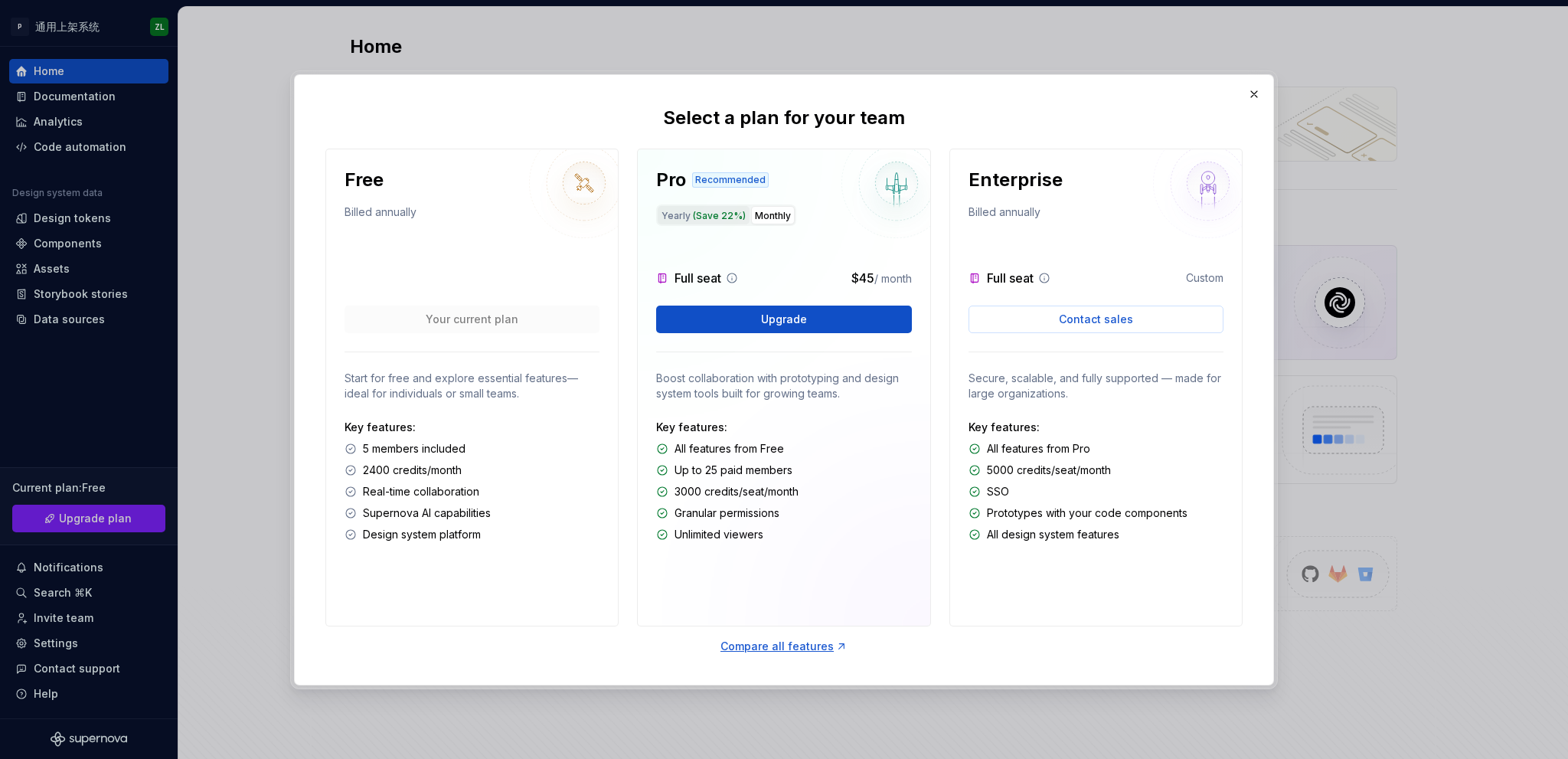
click at [712, 213] on span "(Save 22%)" at bounding box center [719, 216] width 53 height 12
click at [1255, 95] on button "button" at bounding box center [1254, 95] width 22 height 22
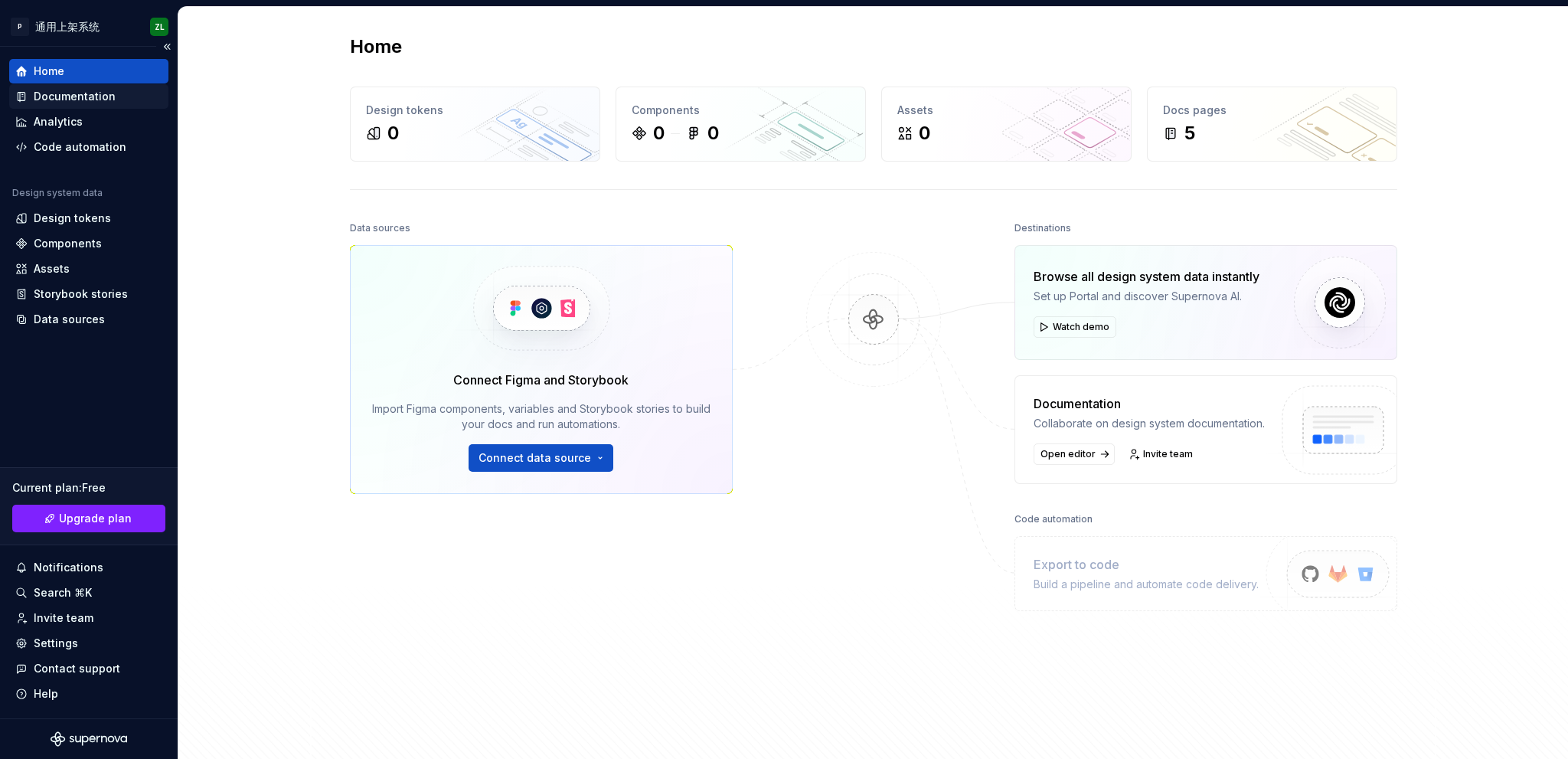
click at [102, 97] on div "Documentation" at bounding box center [74, 96] width 82 height 15
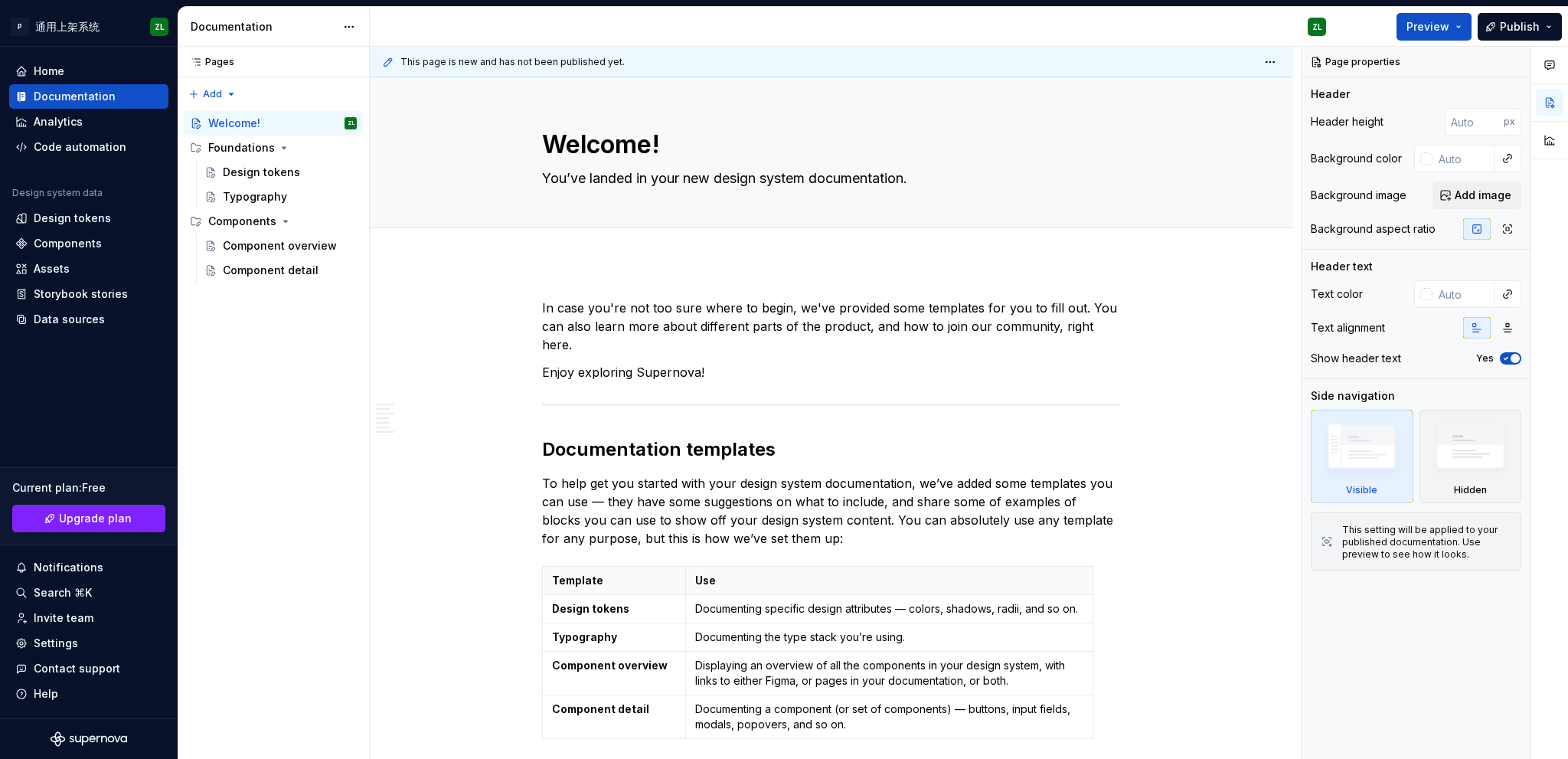
type textarea "*"
